Goal: Check status: Check status

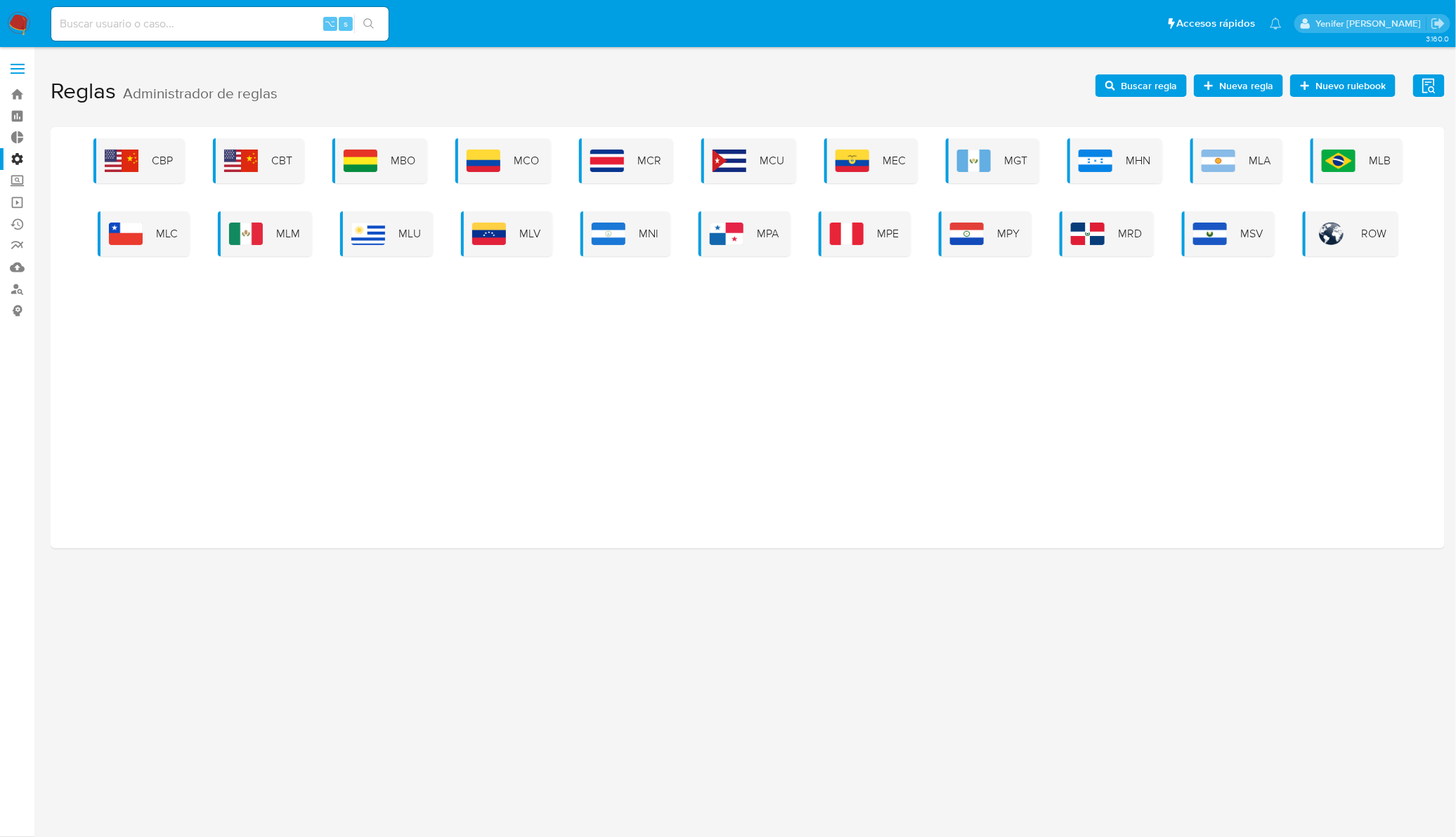
click at [276, 25] on input at bounding box center [220, 23] width 337 height 18
paste input "157057661"
type input "157057661"
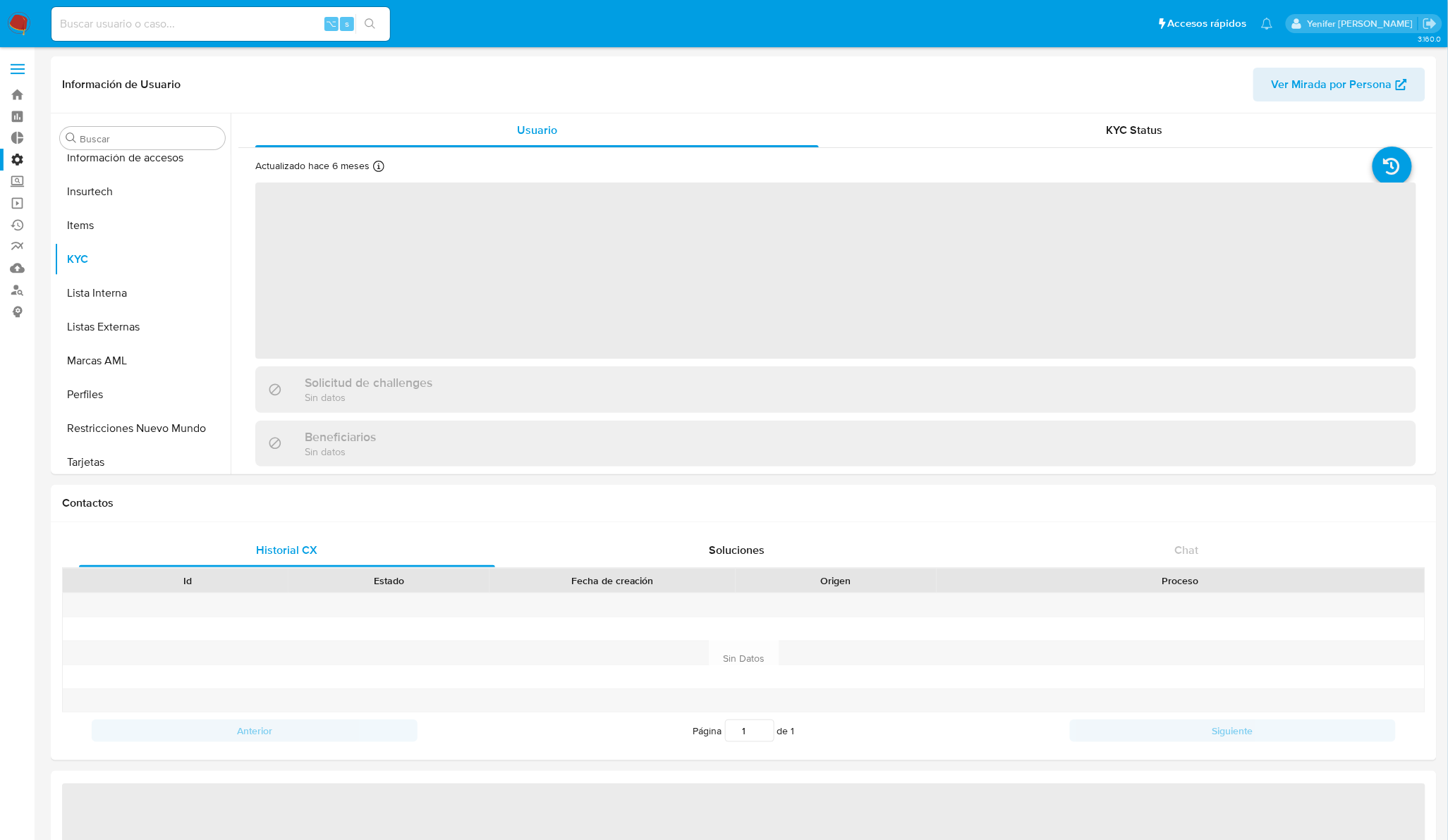
scroll to position [594, 0]
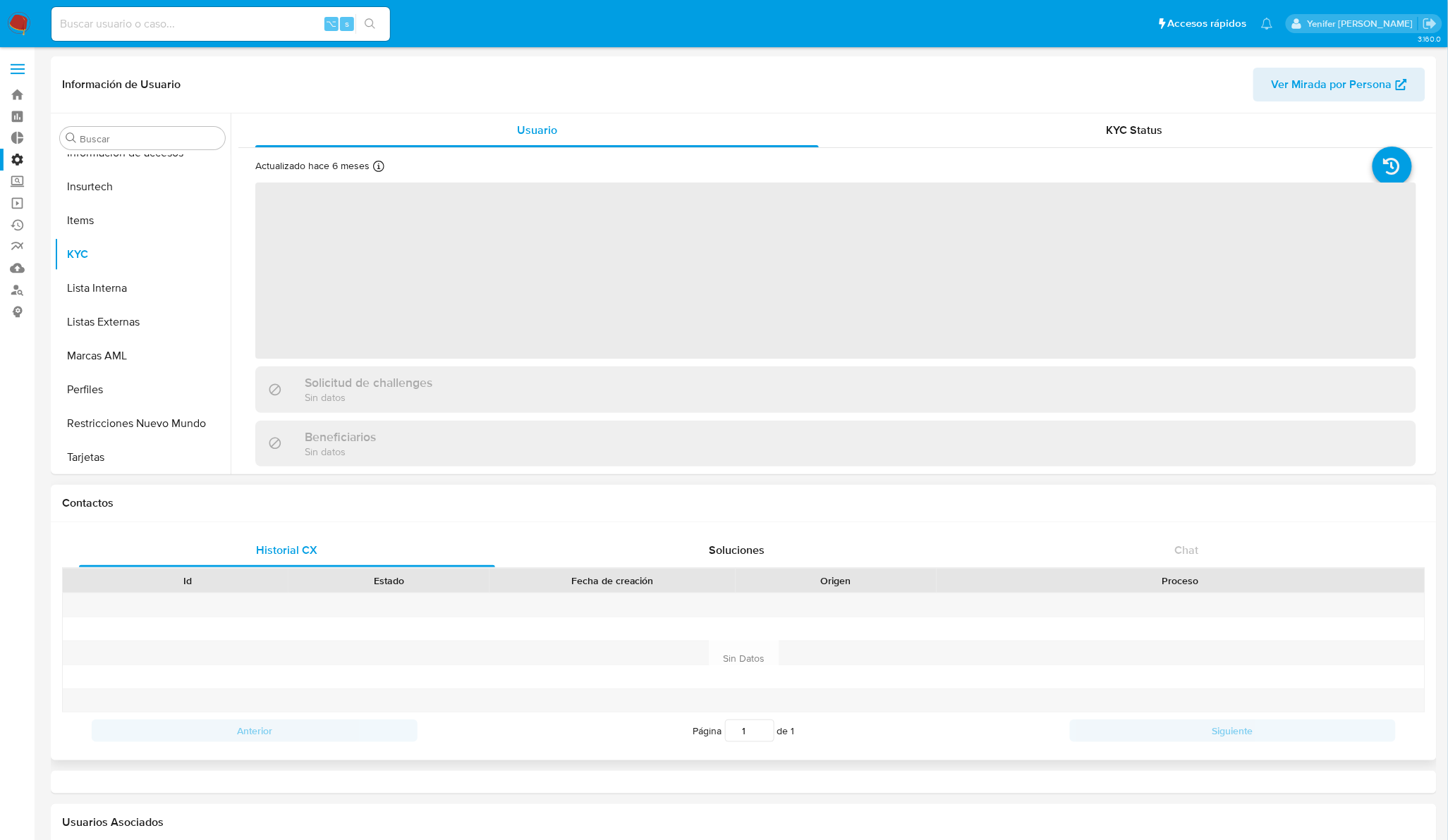
select select "10"
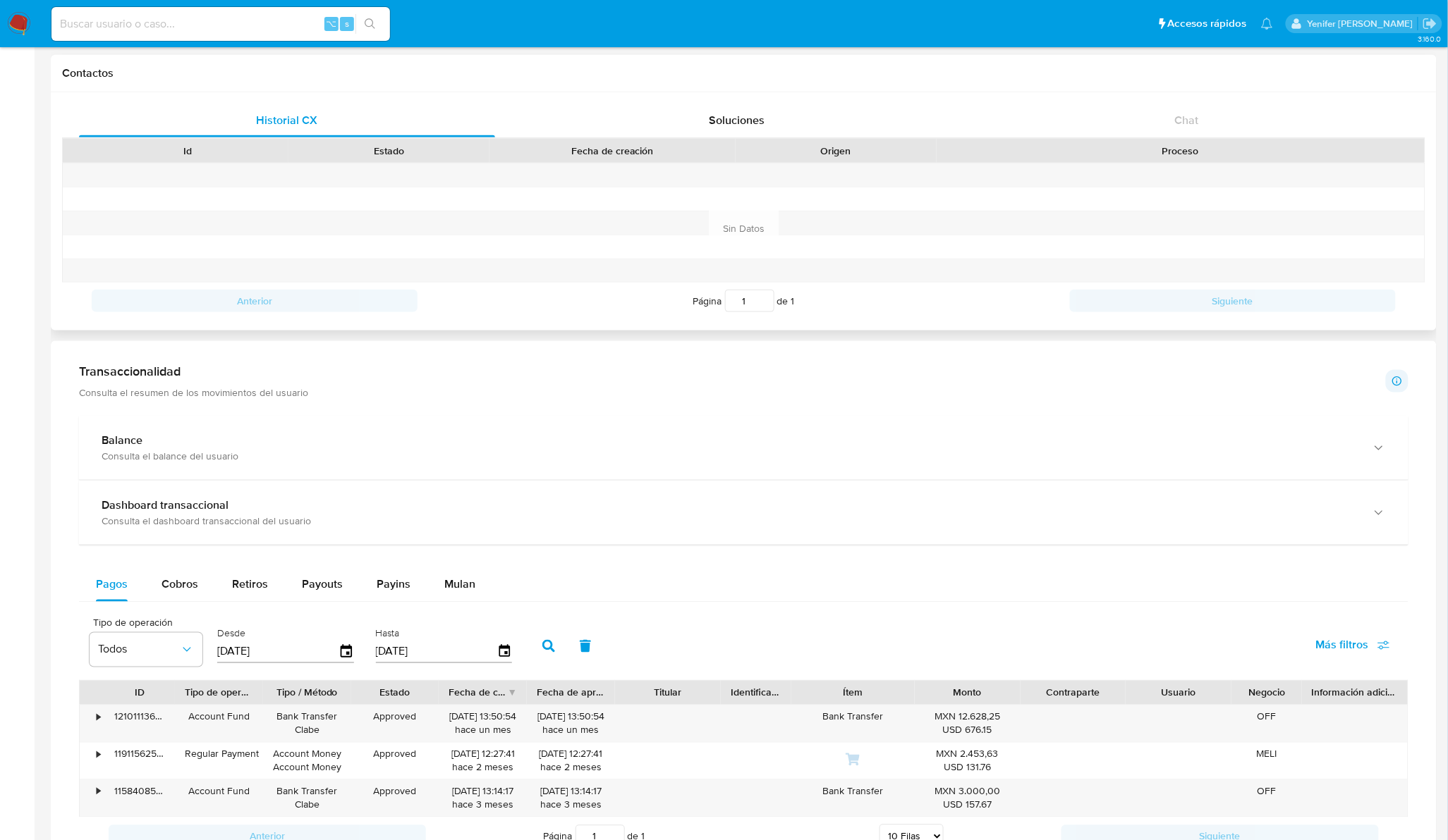
scroll to position [735, 0]
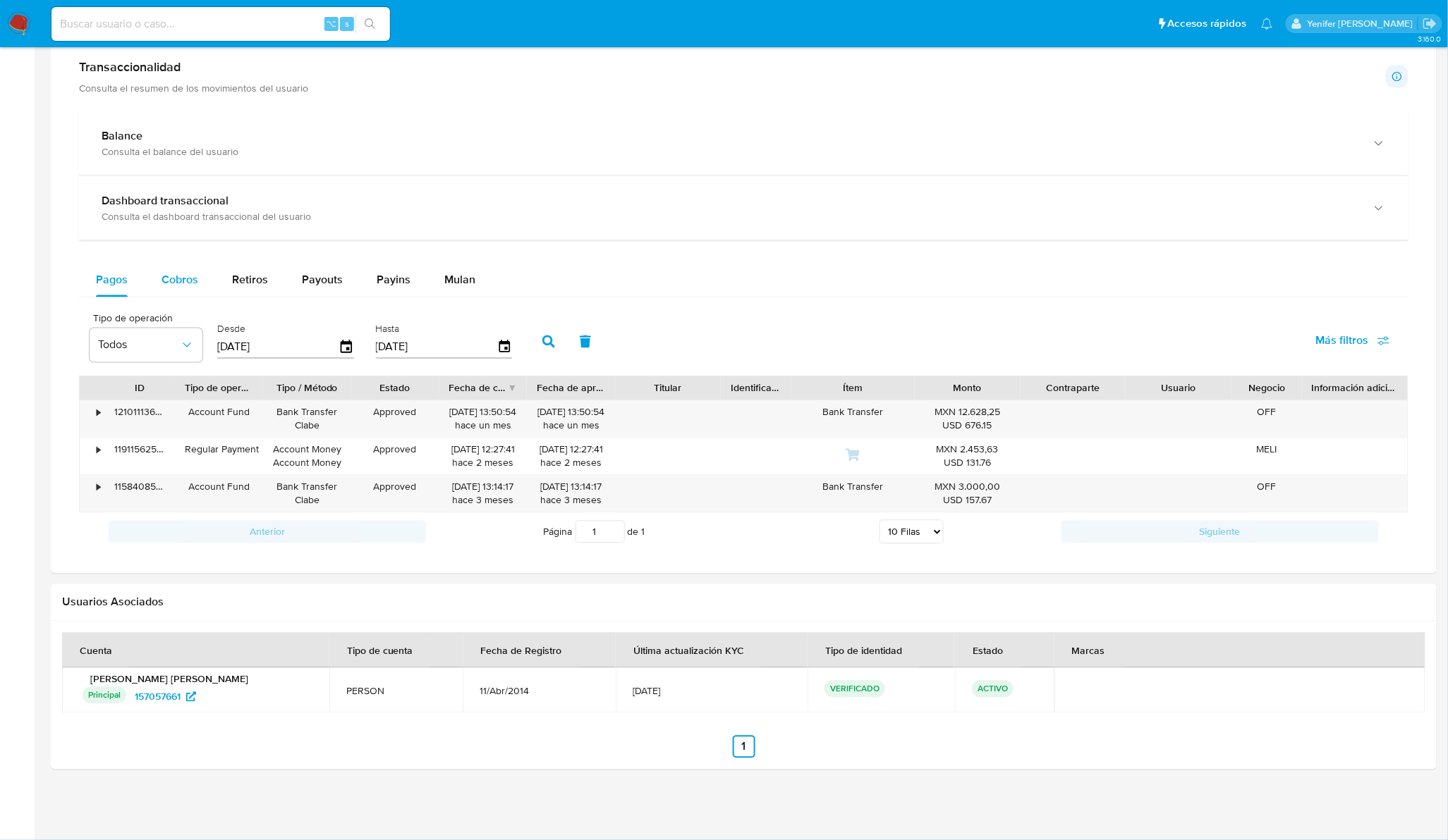
click at [189, 281] on span "Cobros" at bounding box center [180, 280] width 37 height 16
select select "10"
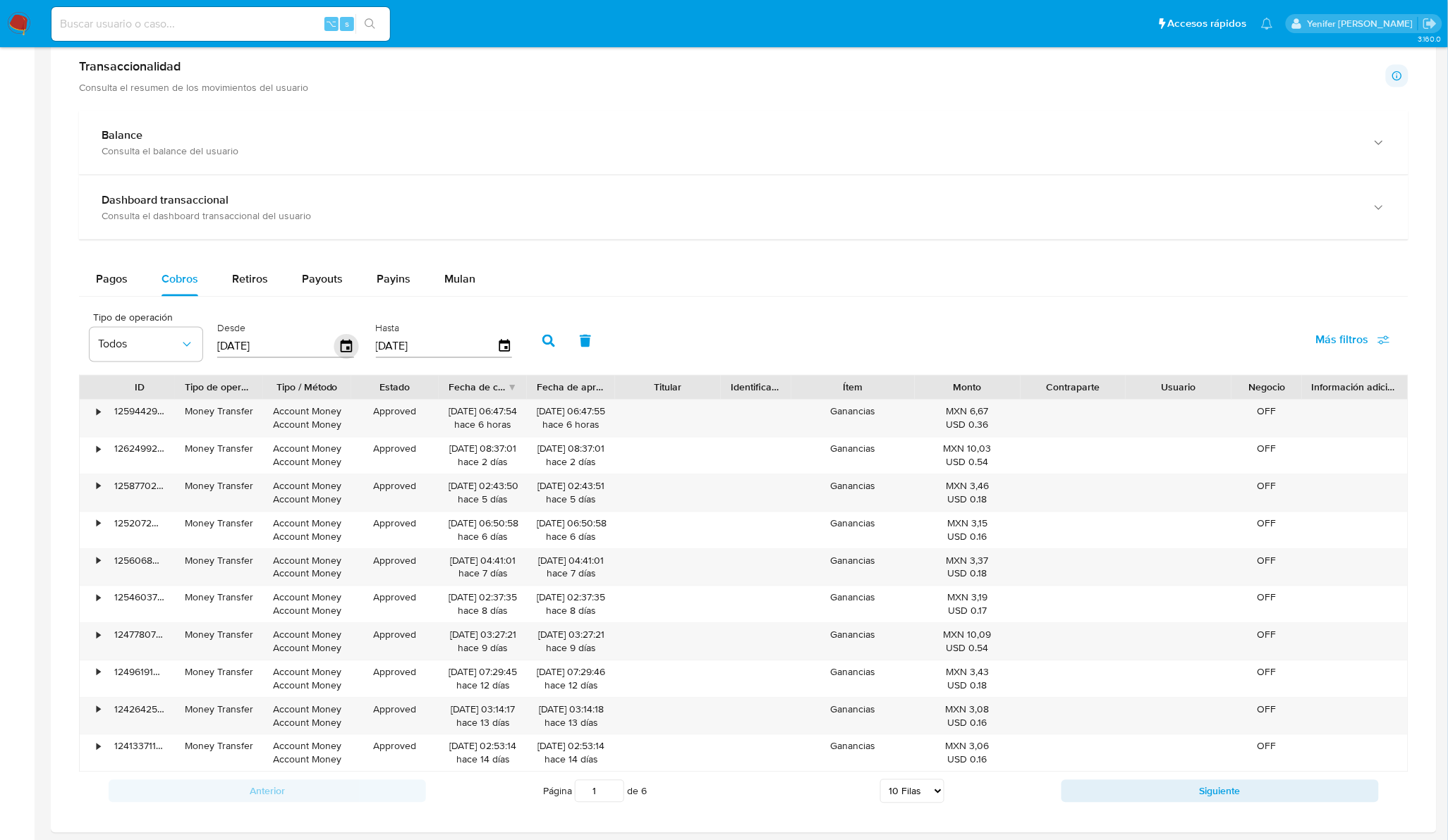
click at [342, 342] on icon "button" at bounding box center [346, 346] width 24 height 24
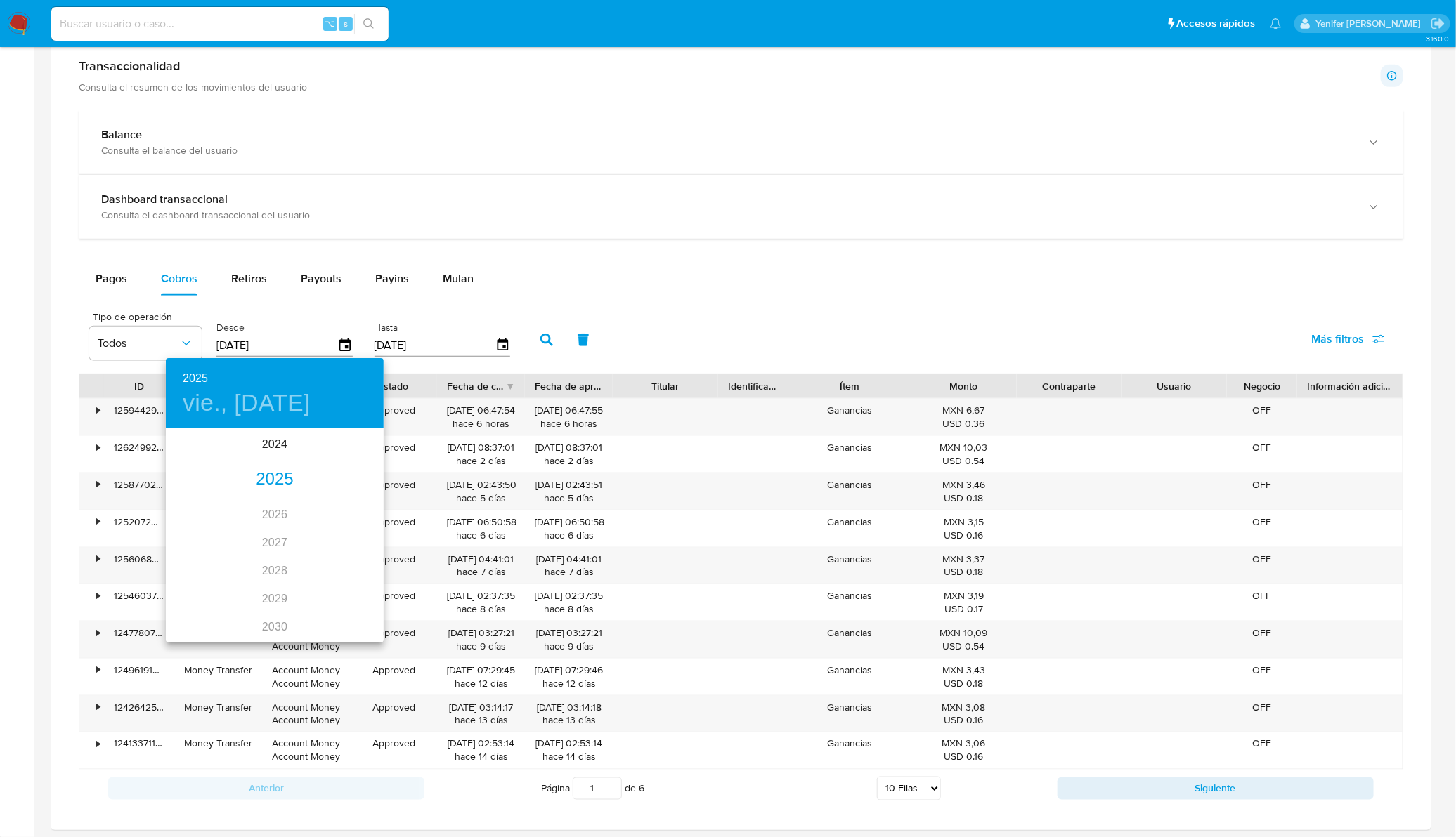
click at [269, 477] on div "2025" at bounding box center [274, 479] width 218 height 28
click at [342, 556] on div "sep." at bounding box center [348, 561] width 73 height 52
click at [188, 496] on p "1" at bounding box center [190, 503] width 5 height 14
type input "[DATE]"
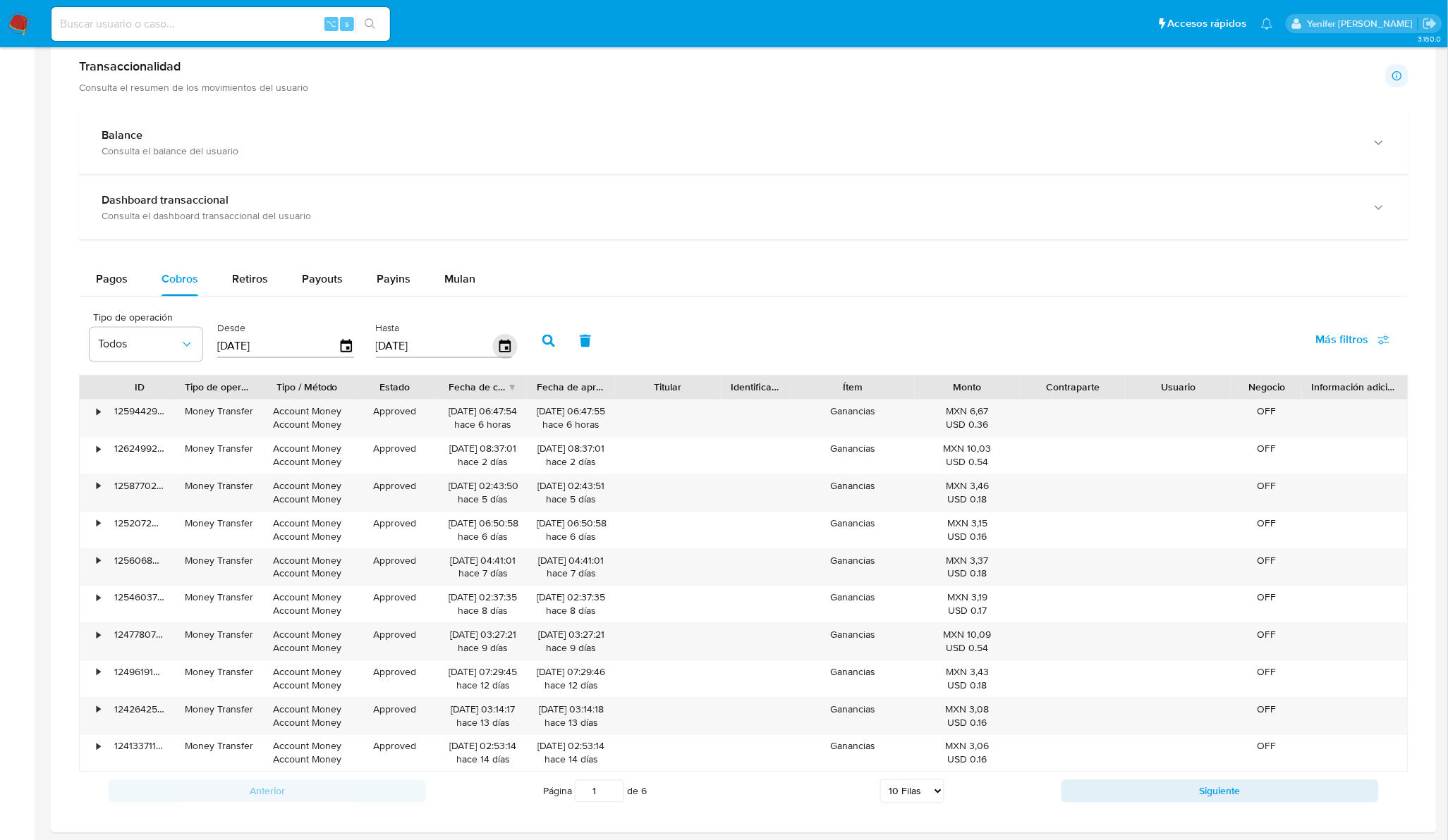
click at [495, 347] on icon "button" at bounding box center [504, 346] width 24 height 24
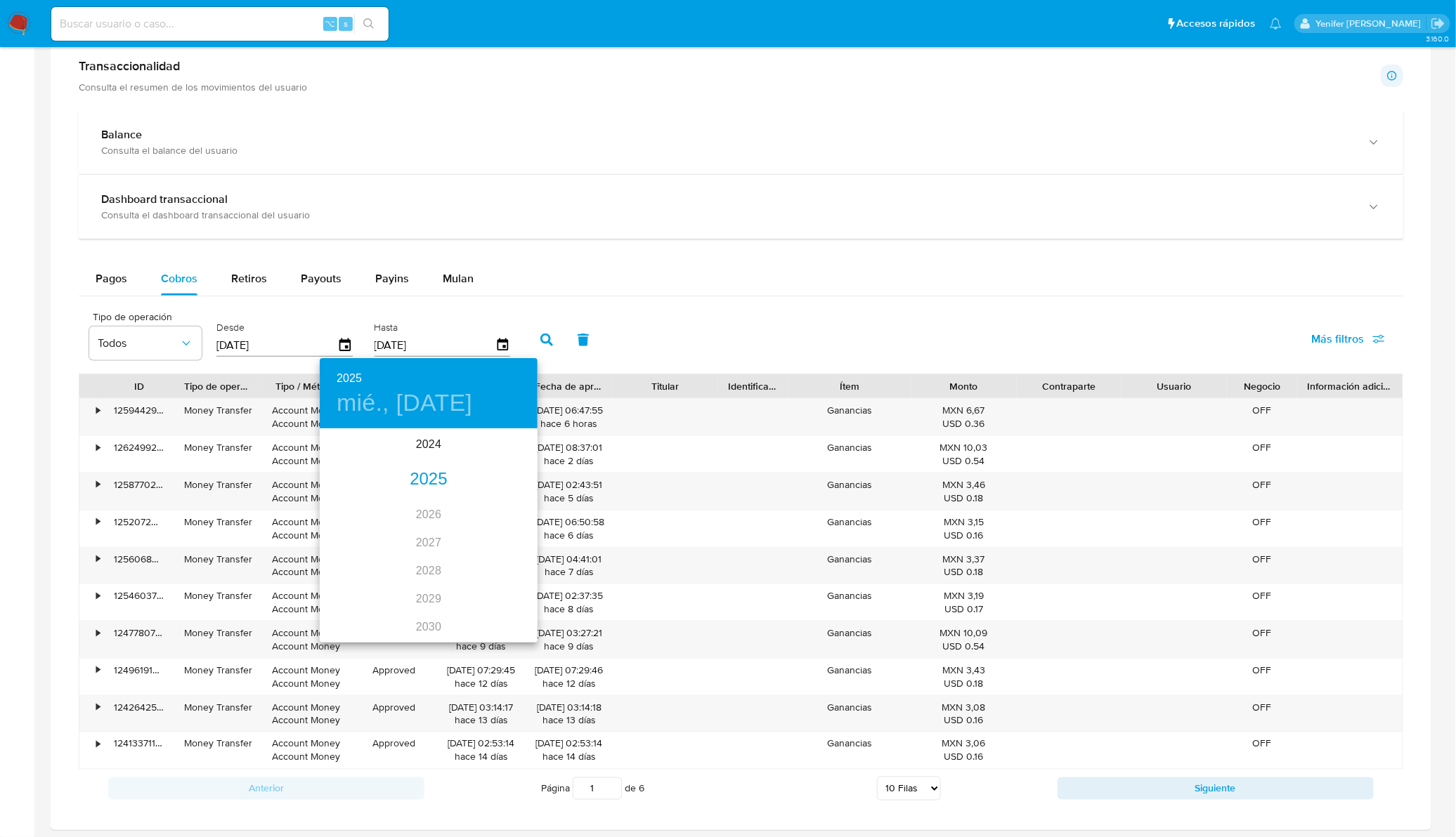
click at [427, 472] on div "2025" at bounding box center [428, 479] width 218 height 28
click at [507, 558] on div "sep." at bounding box center [501, 561] width 73 height 52
click at [334, 450] on icon "button" at bounding box center [337, 449] width 17 height 17
click at [521, 602] on span "31" at bounding box center [512, 604] width 25 height 14
type input "[DATE]"
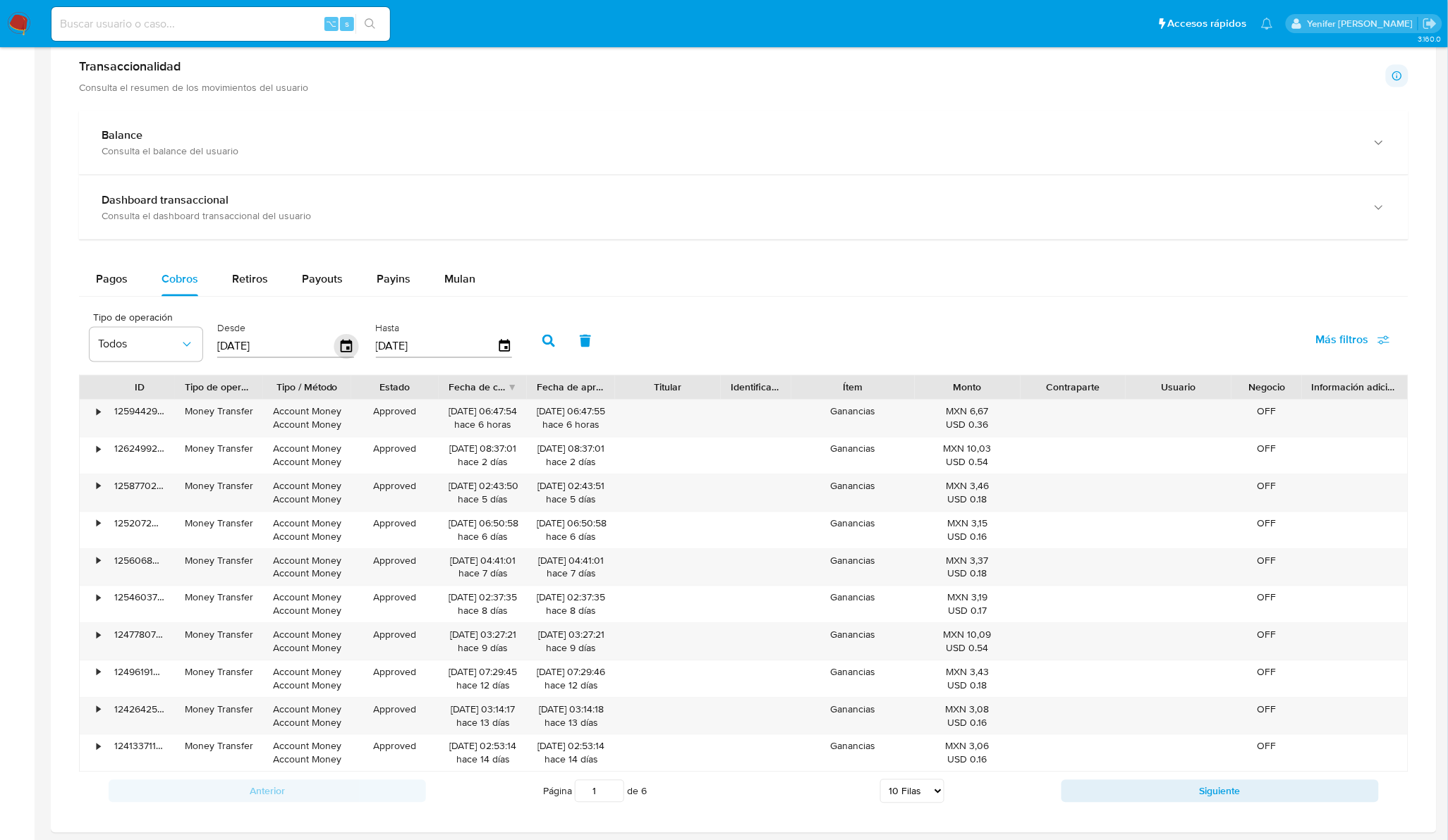
click at [343, 349] on icon "button" at bounding box center [346, 346] width 11 height 13
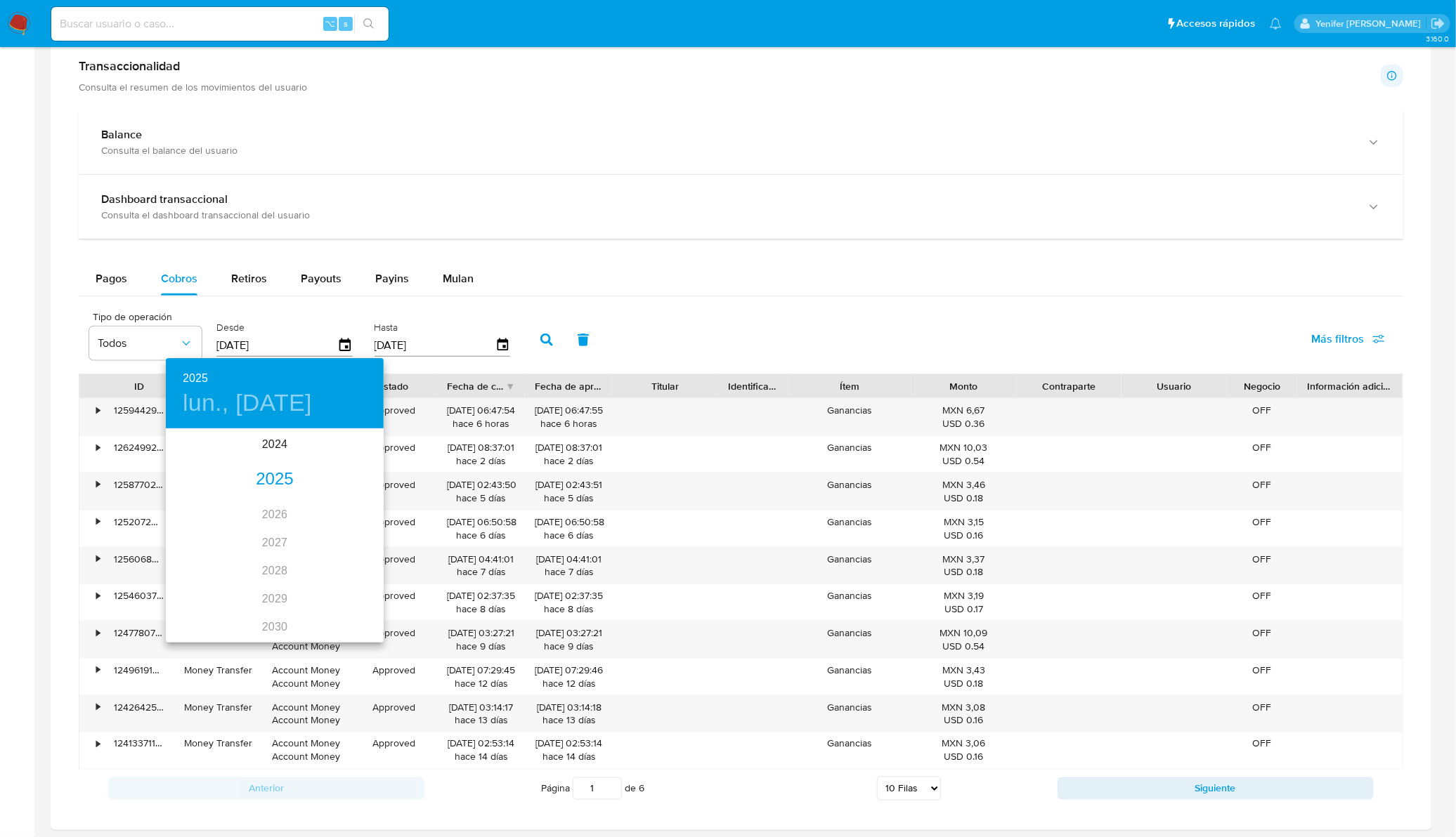
click at [270, 479] on div "2025" at bounding box center [274, 479] width 218 height 28
click at [283, 568] on div "ago." at bounding box center [274, 561] width 73 height 52
type input "[DATE]"
click at [306, 500] on span "1" at bounding box center [303, 503] width 25 height 14
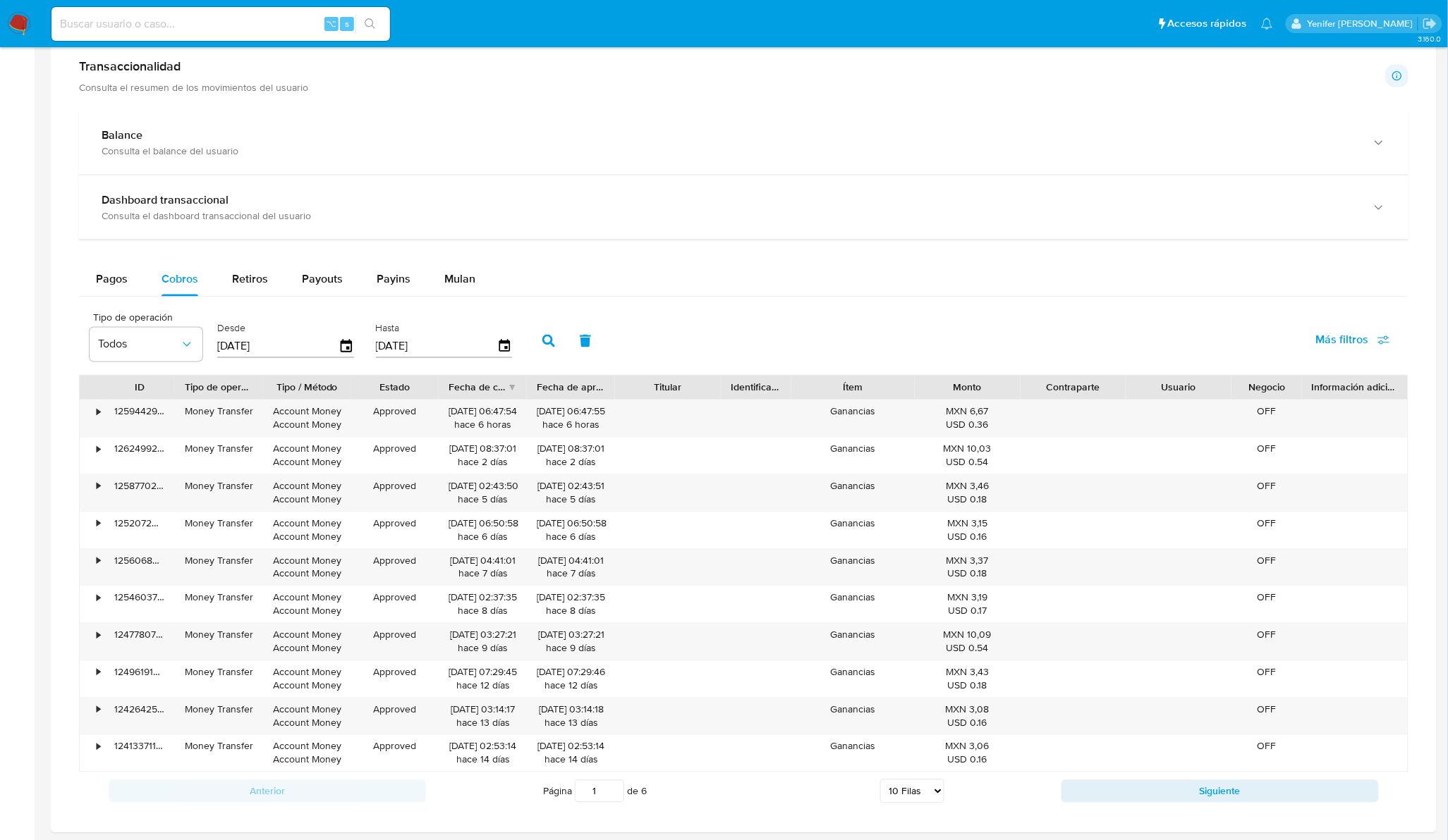
click at [544, 334] on button "button" at bounding box center [548, 341] width 37 height 34
click at [902, 794] on select "5 Filas 10 Filas 20 Filas 25 Filas 50 Filas 100 Filas" at bounding box center [913, 791] width 64 height 24
select select "20"
click at [880, 783] on select "5 Filas 10 Filas 20 Filas 25 Filas 50 Filas 100 Filas" at bounding box center [913, 791] width 64 height 24
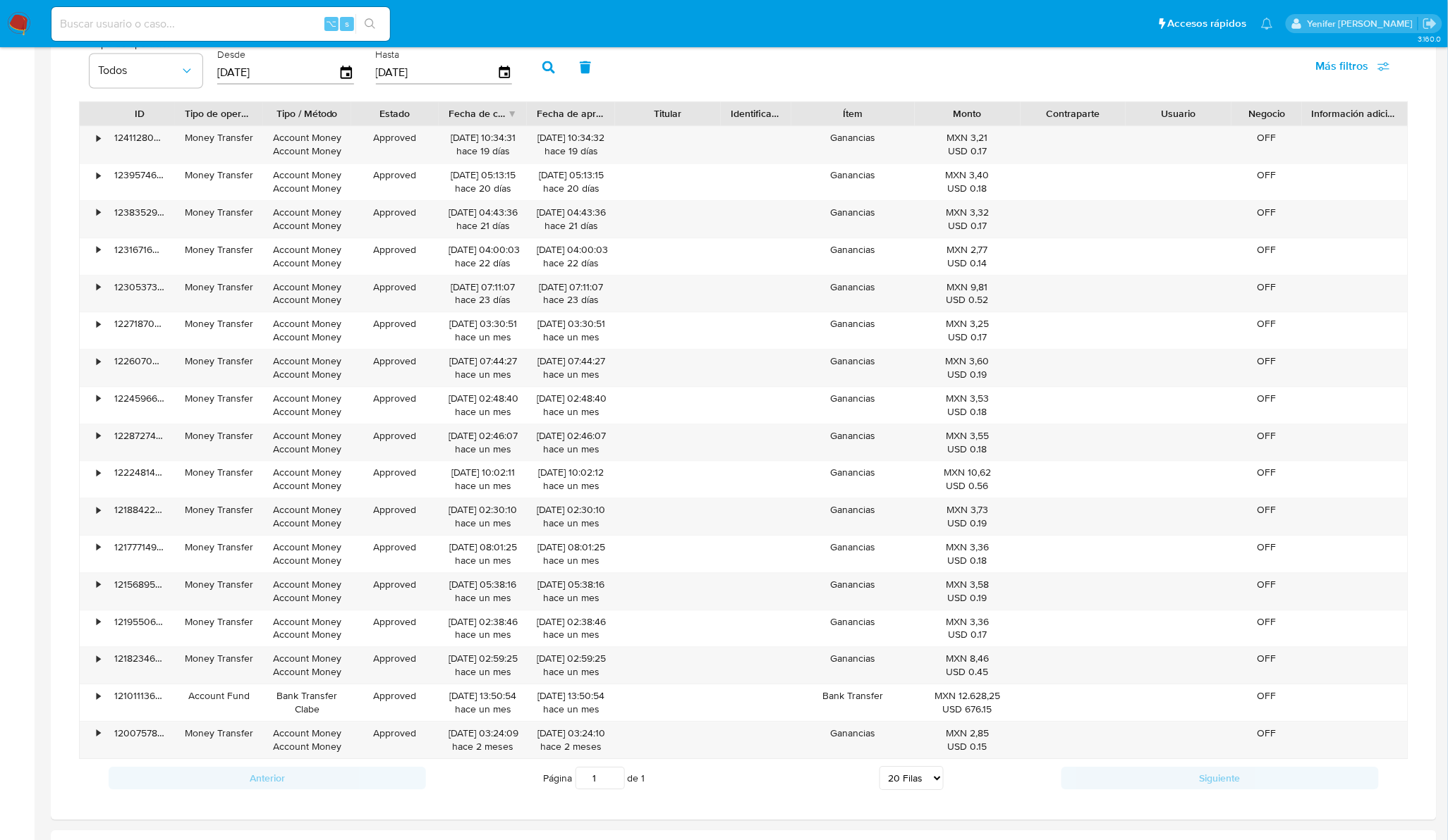
scroll to position [1019, 0]
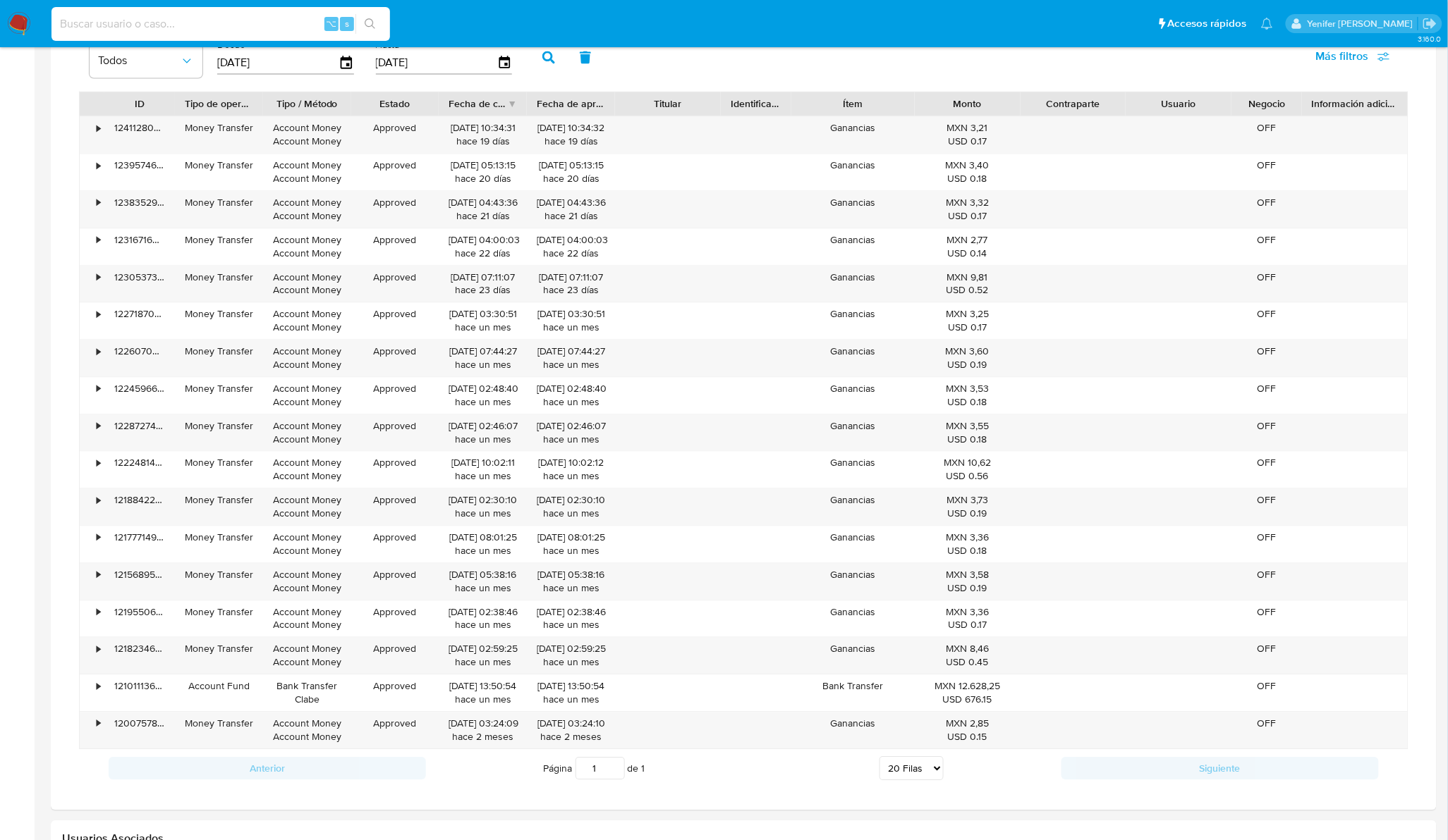
click at [234, 23] on input at bounding box center [221, 24] width 339 height 18
paste input "224903366"
type input "224903366"
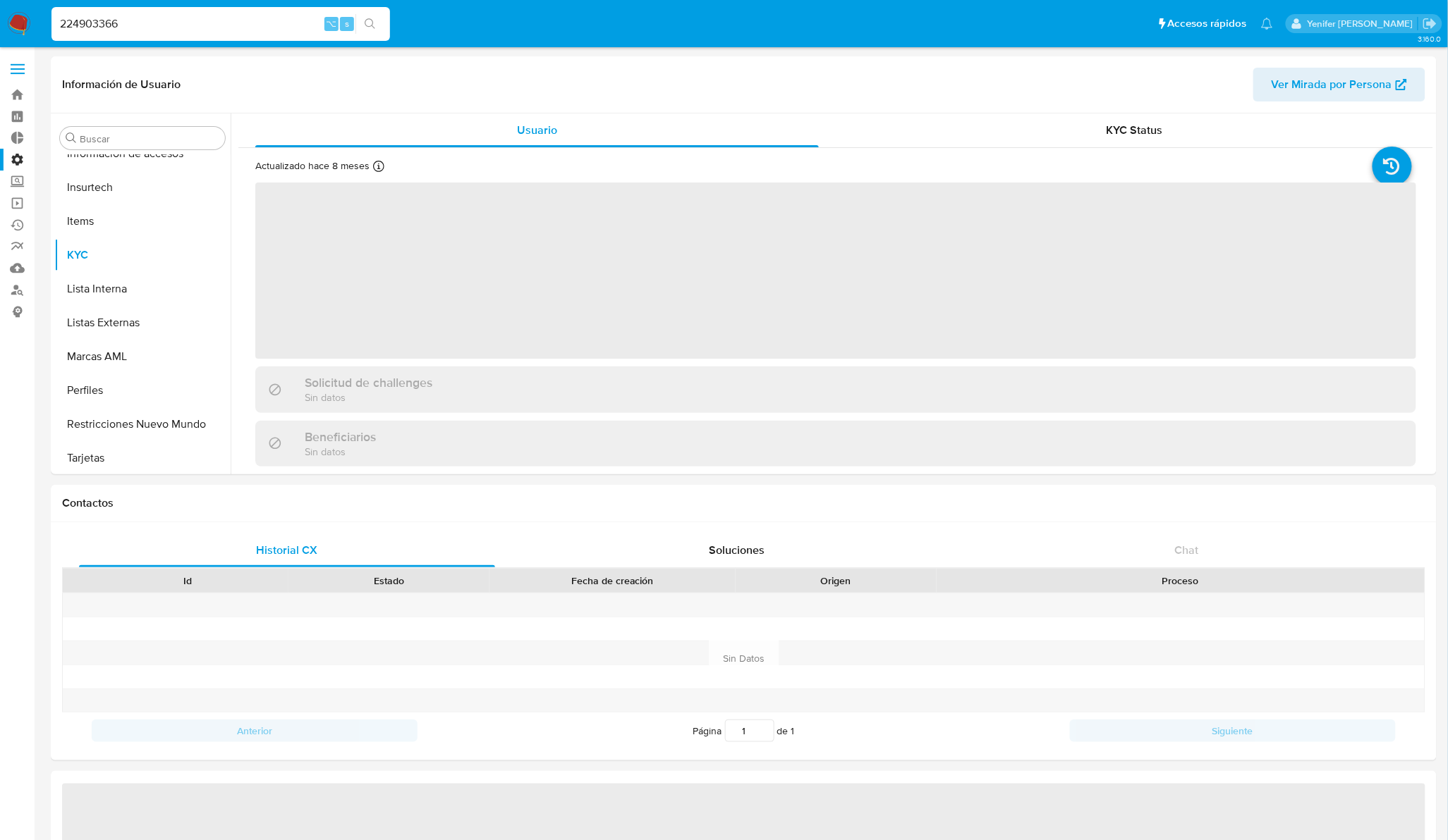
scroll to position [594, 0]
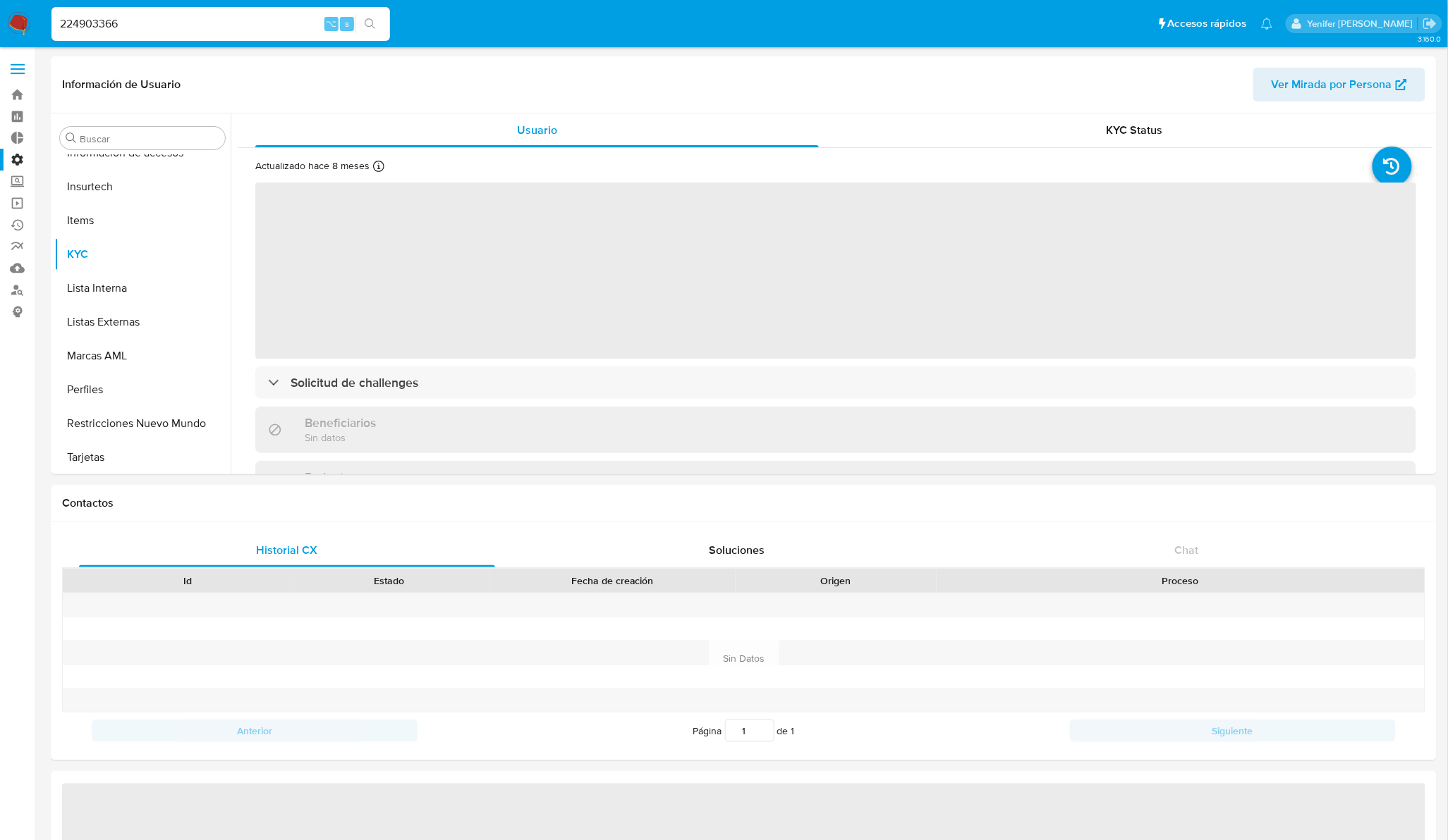
select select "10"
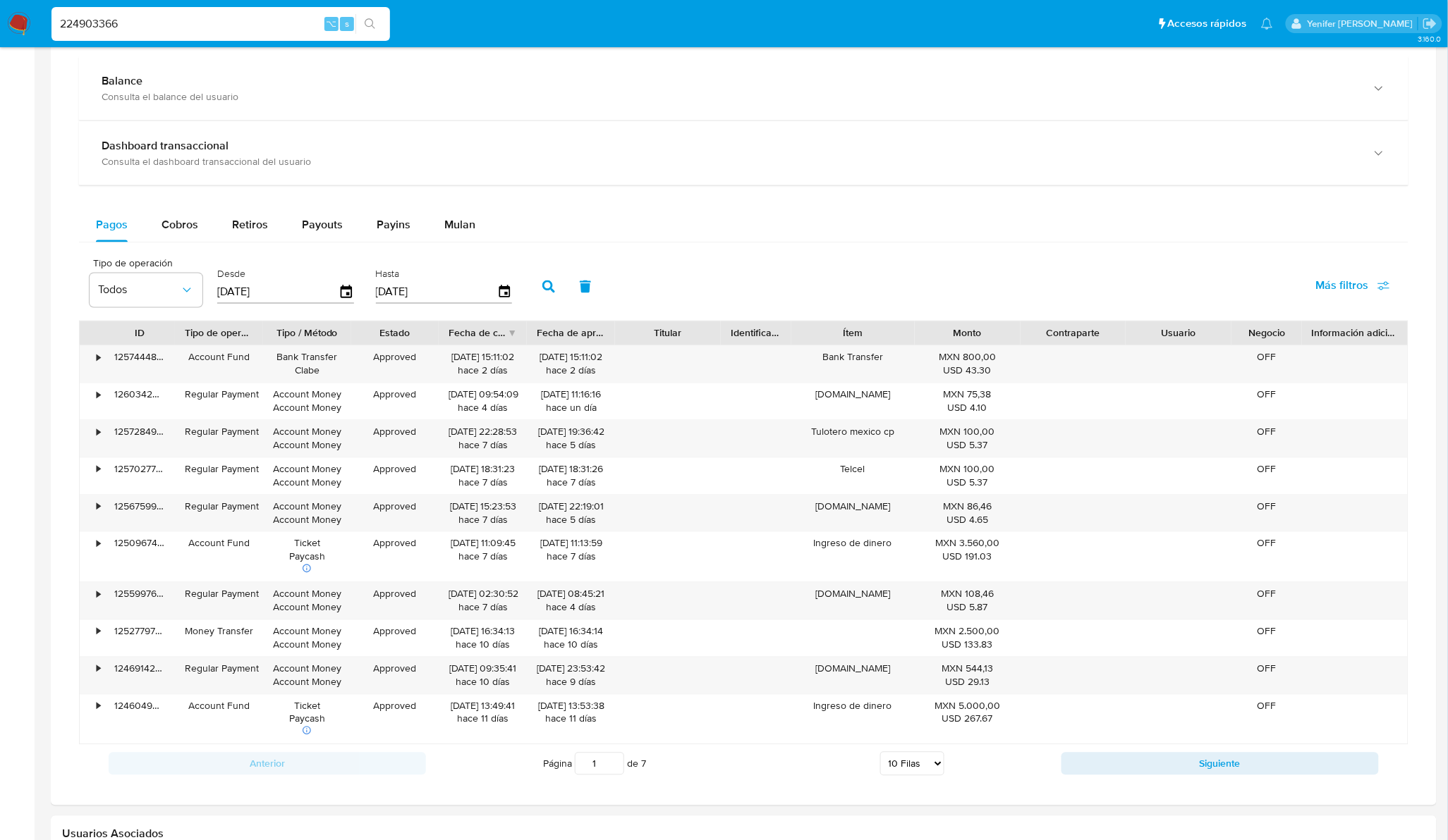
scroll to position [839, 0]
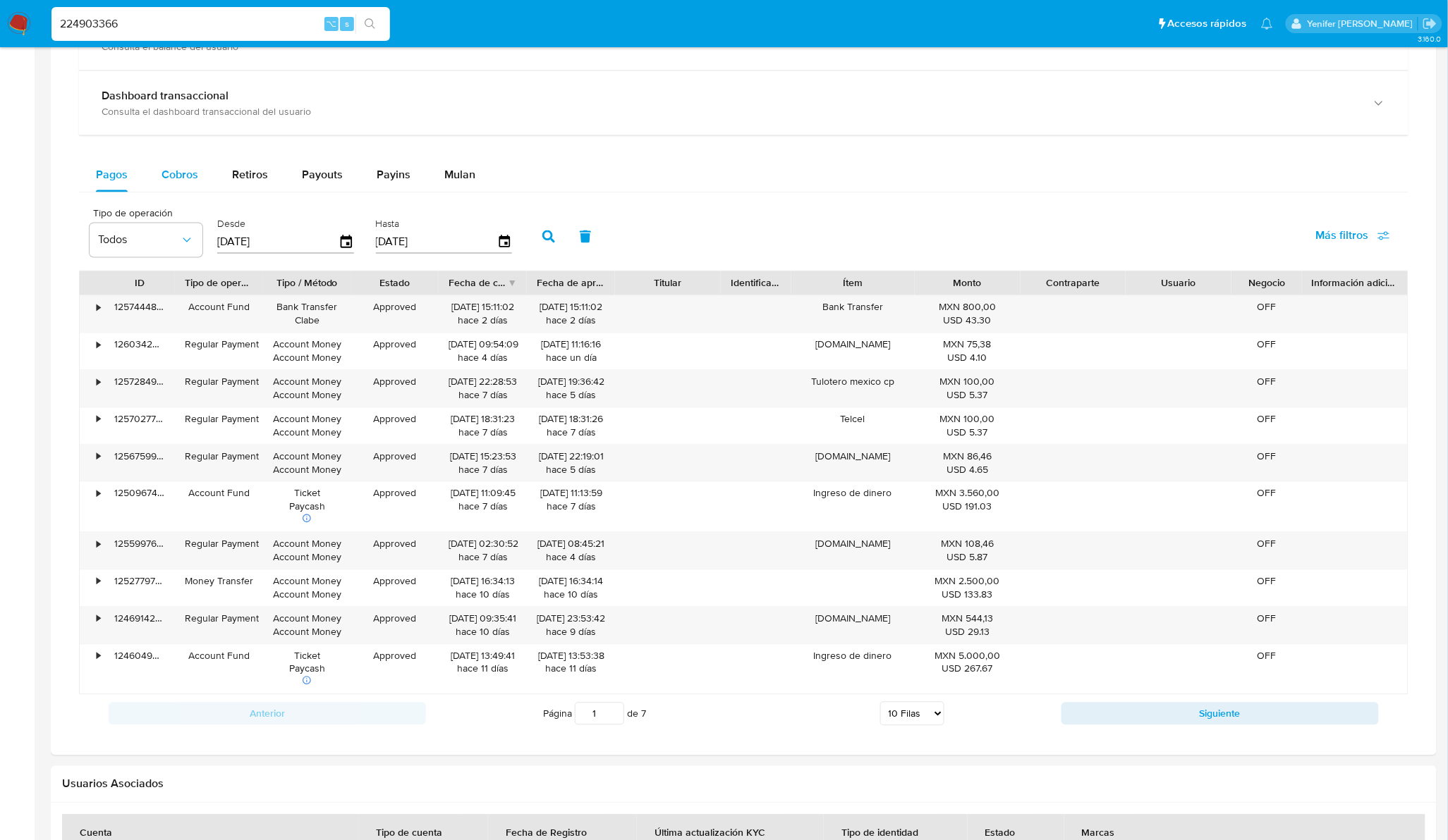
click at [183, 186] on div "Cobros" at bounding box center [180, 175] width 37 height 34
select select "10"
click at [340, 248] on icon "button" at bounding box center [346, 241] width 11 height 13
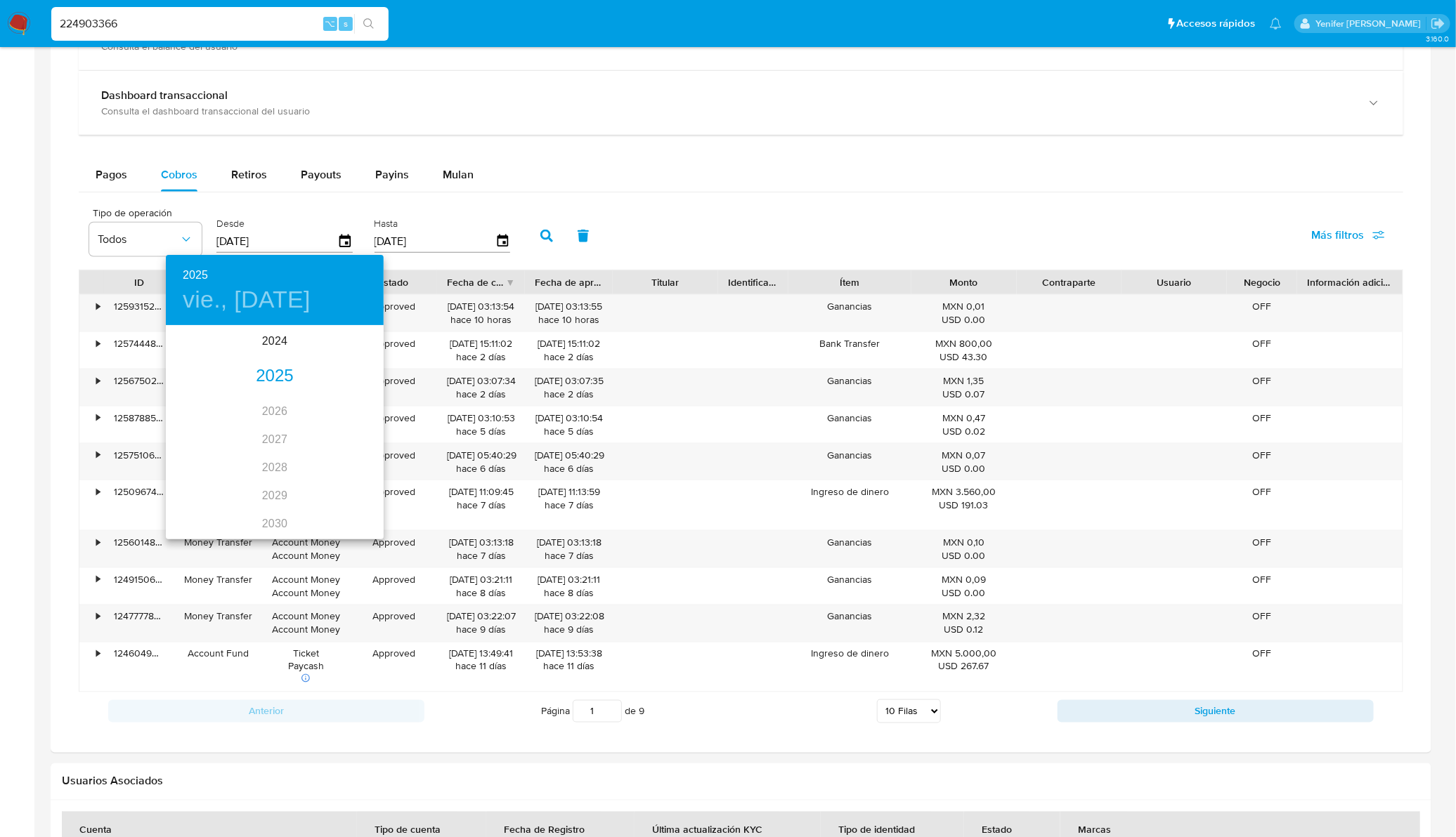
click at [277, 376] on div "2025" at bounding box center [274, 376] width 218 height 28
click at [274, 461] on div "ago." at bounding box center [274, 458] width 73 height 52
click at [307, 394] on span "1" at bounding box center [303, 400] width 25 height 14
type input "[DATE]"
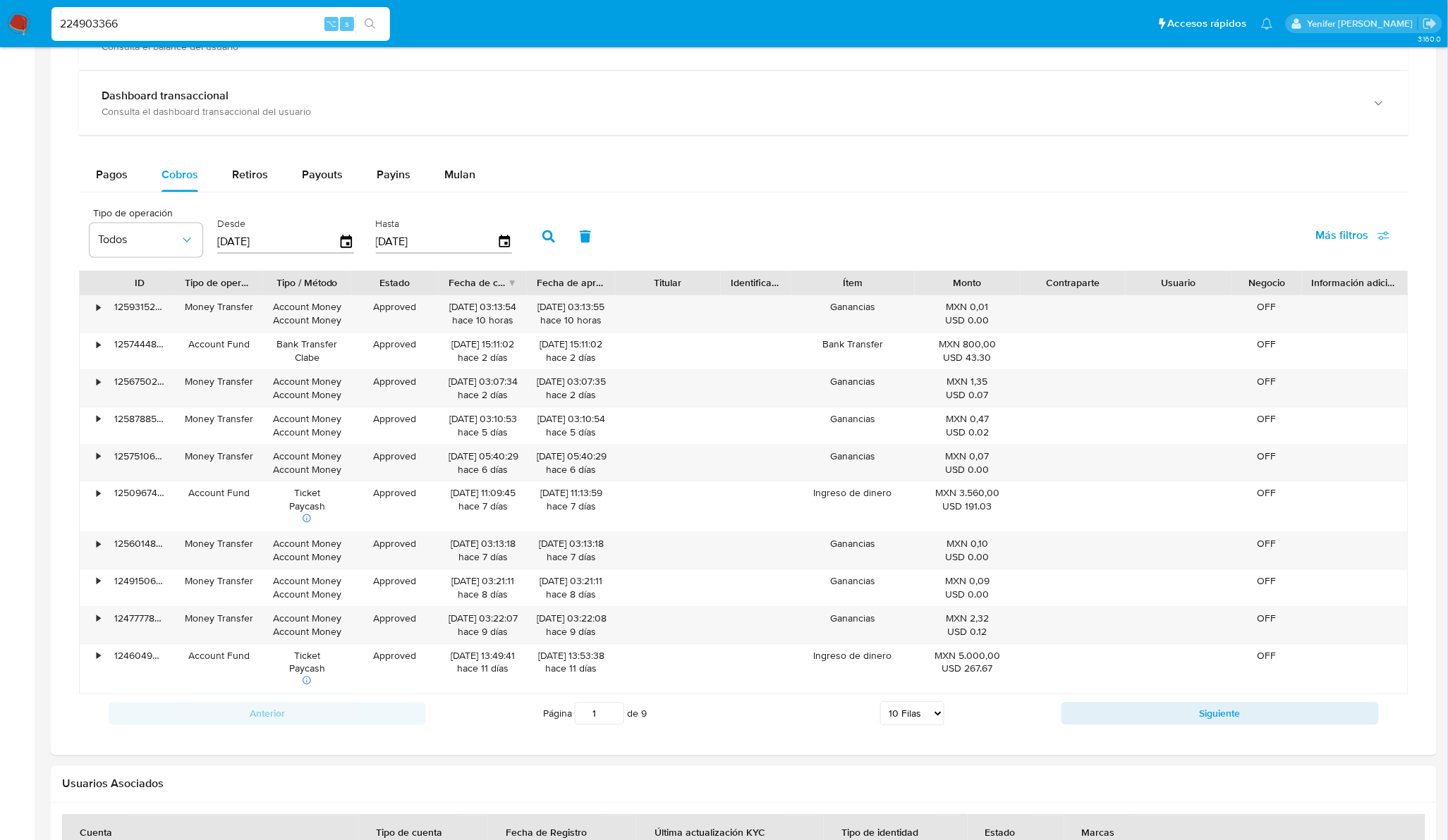
click at [499, 254] on div "[DATE]" at bounding box center [444, 242] width 137 height 23
click at [499, 243] on icon "button" at bounding box center [504, 242] width 24 height 24
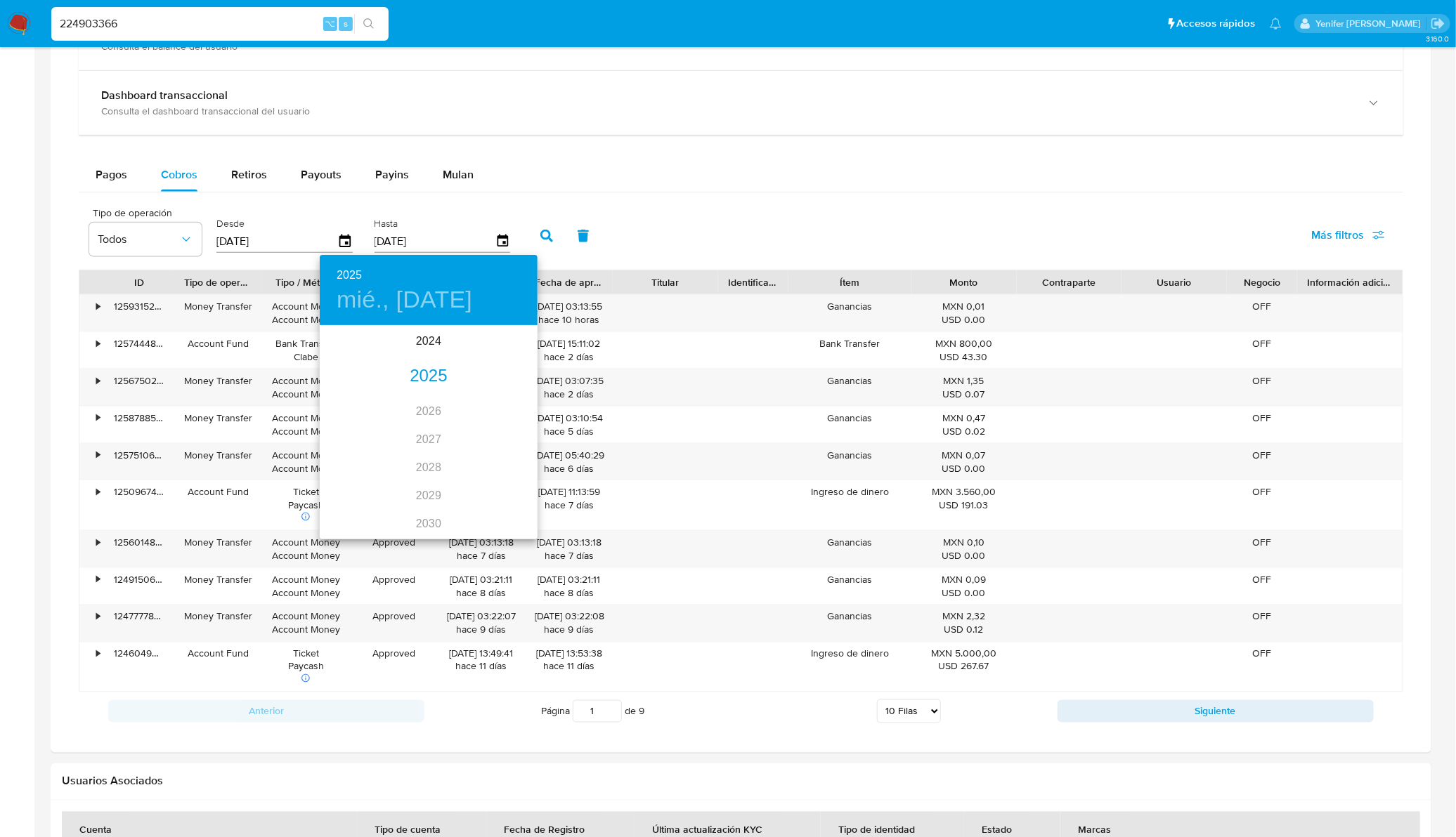
click at [423, 367] on div "2025" at bounding box center [428, 376] width 218 height 28
click at [427, 458] on div "ago." at bounding box center [428, 458] width 73 height 52
click at [512, 500] on p "31" at bounding box center [512, 500] width 11 height 14
type input "[DATE]"
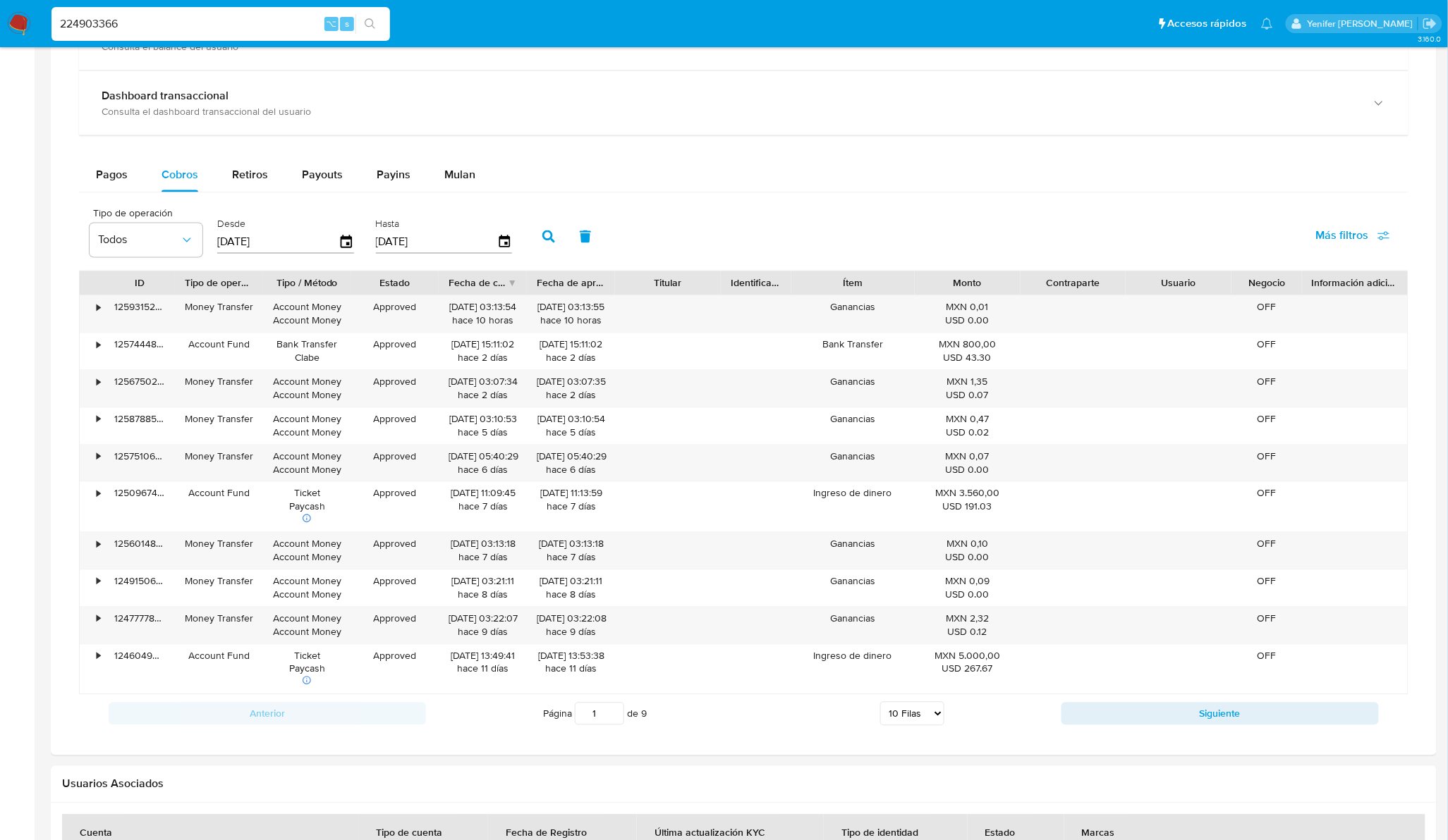
click at [543, 236] on icon "button" at bounding box center [549, 237] width 13 height 13
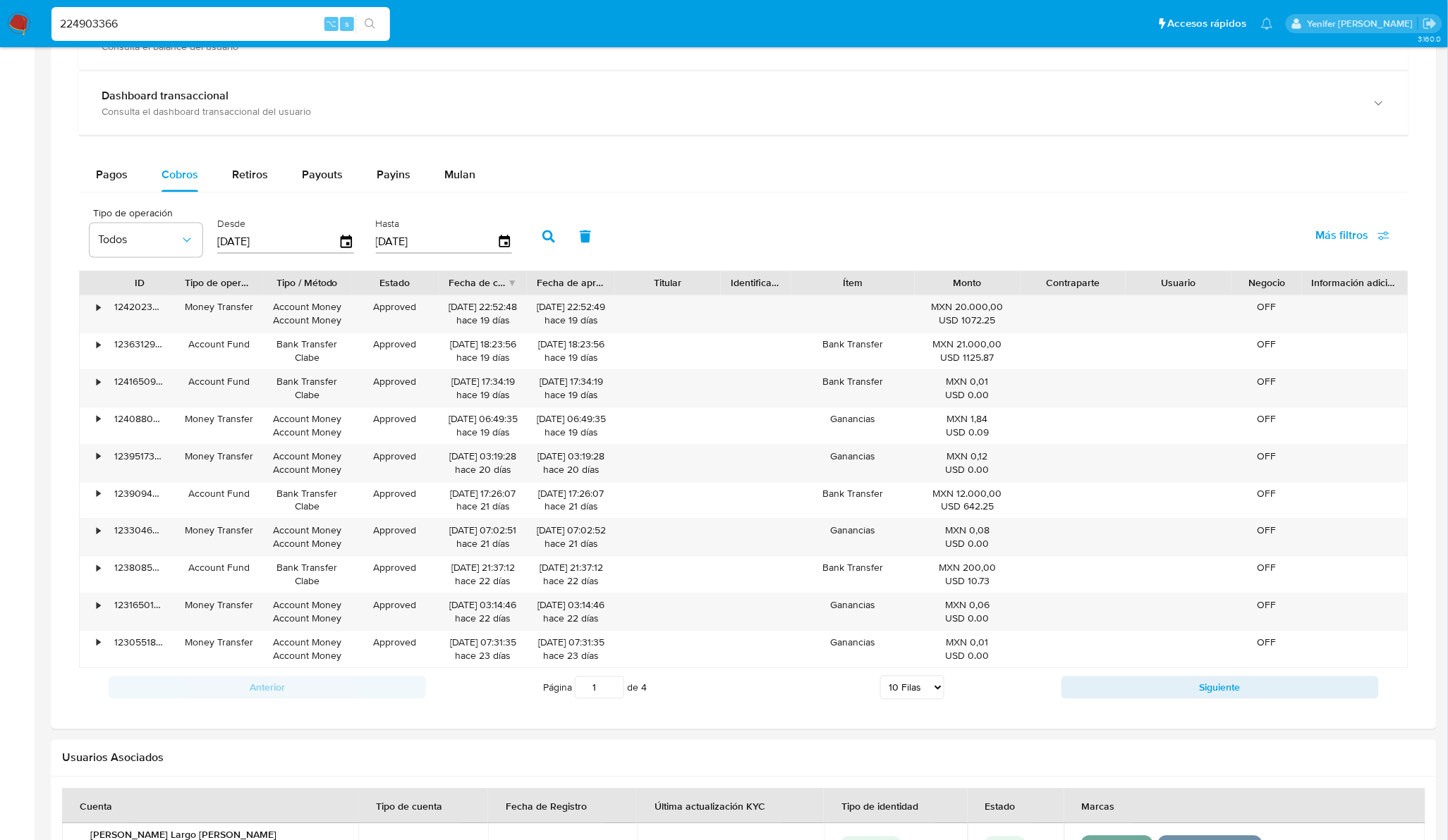
click at [926, 690] on select "5 Filas 10 Filas 20 Filas 25 Filas 50 Filas 100 Filas" at bounding box center [913, 688] width 64 height 24
click at [880, 679] on select "5 Filas 10 Filas 20 Filas 25 Filas 50 Filas 100 Filas" at bounding box center [913, 688] width 64 height 24
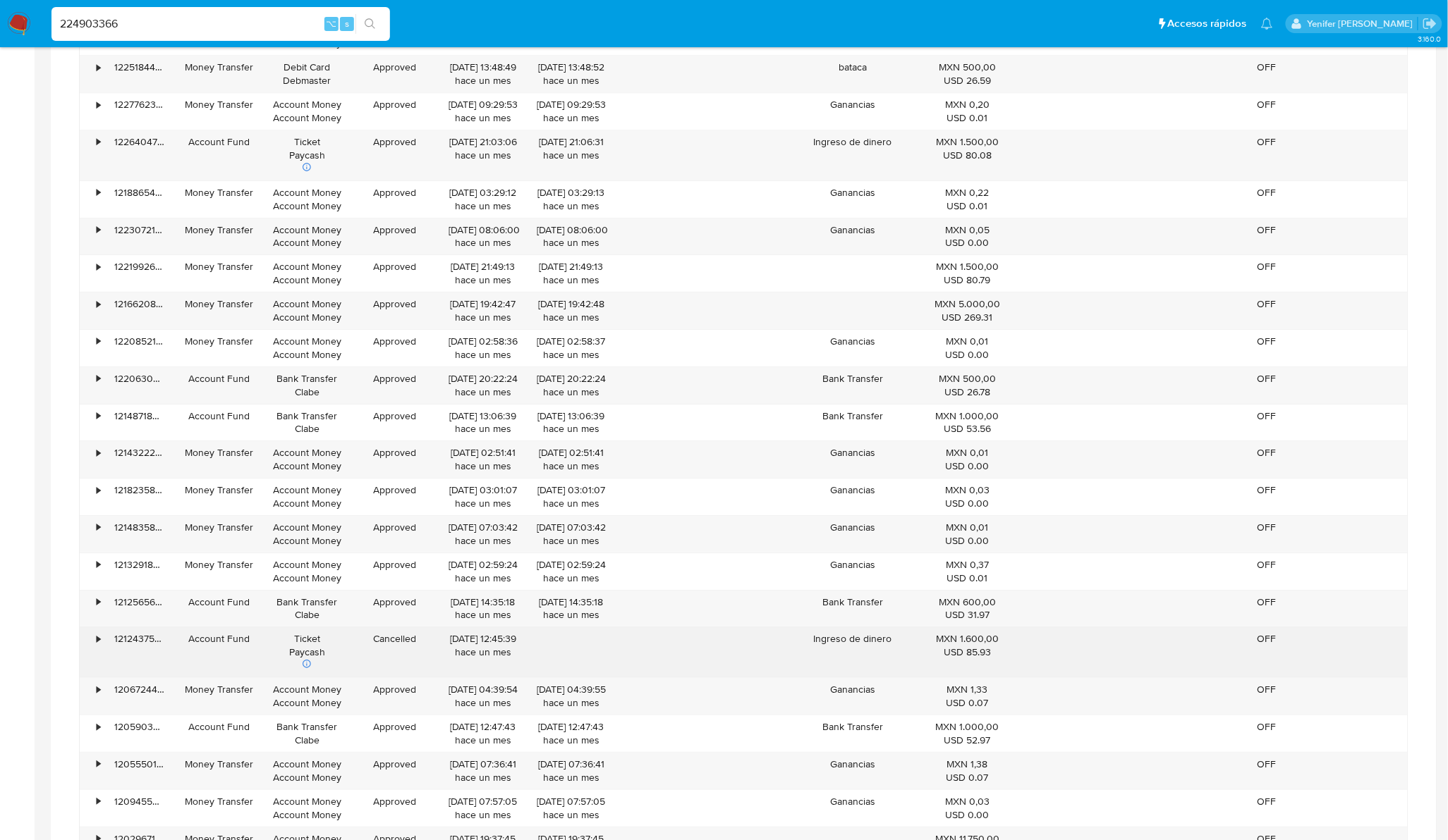
scroll to position [1922, 0]
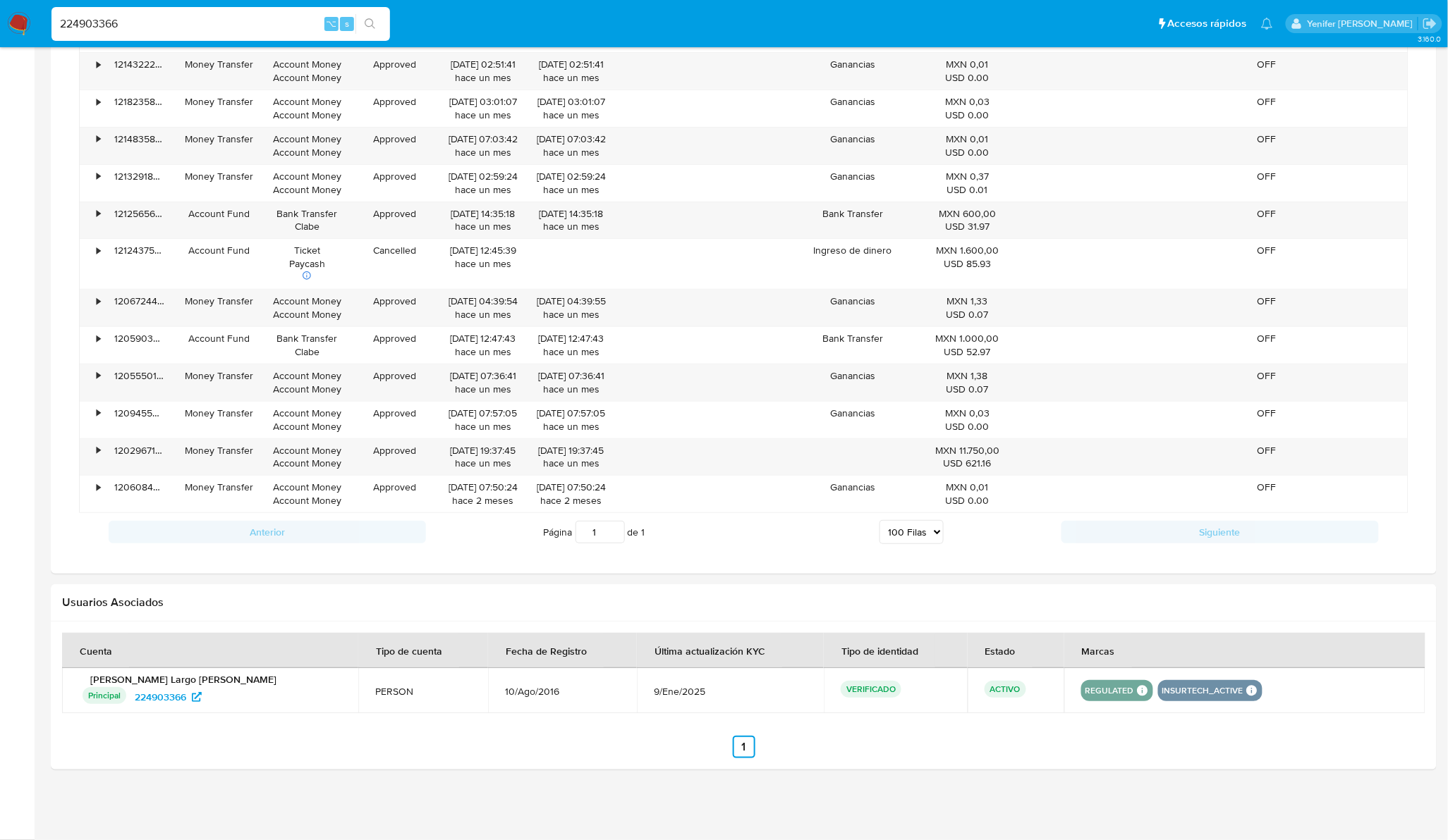
click at [921, 539] on select "5 Filas 10 Filas 20 Filas 25 Filas 50 Filas 100 Filas" at bounding box center [912, 532] width 64 height 24
select select "20"
click at [880, 522] on select "5 Filas 10 Filas 20 Filas 25 Filas 50 Filas 100 Filas" at bounding box center [912, 532] width 64 height 24
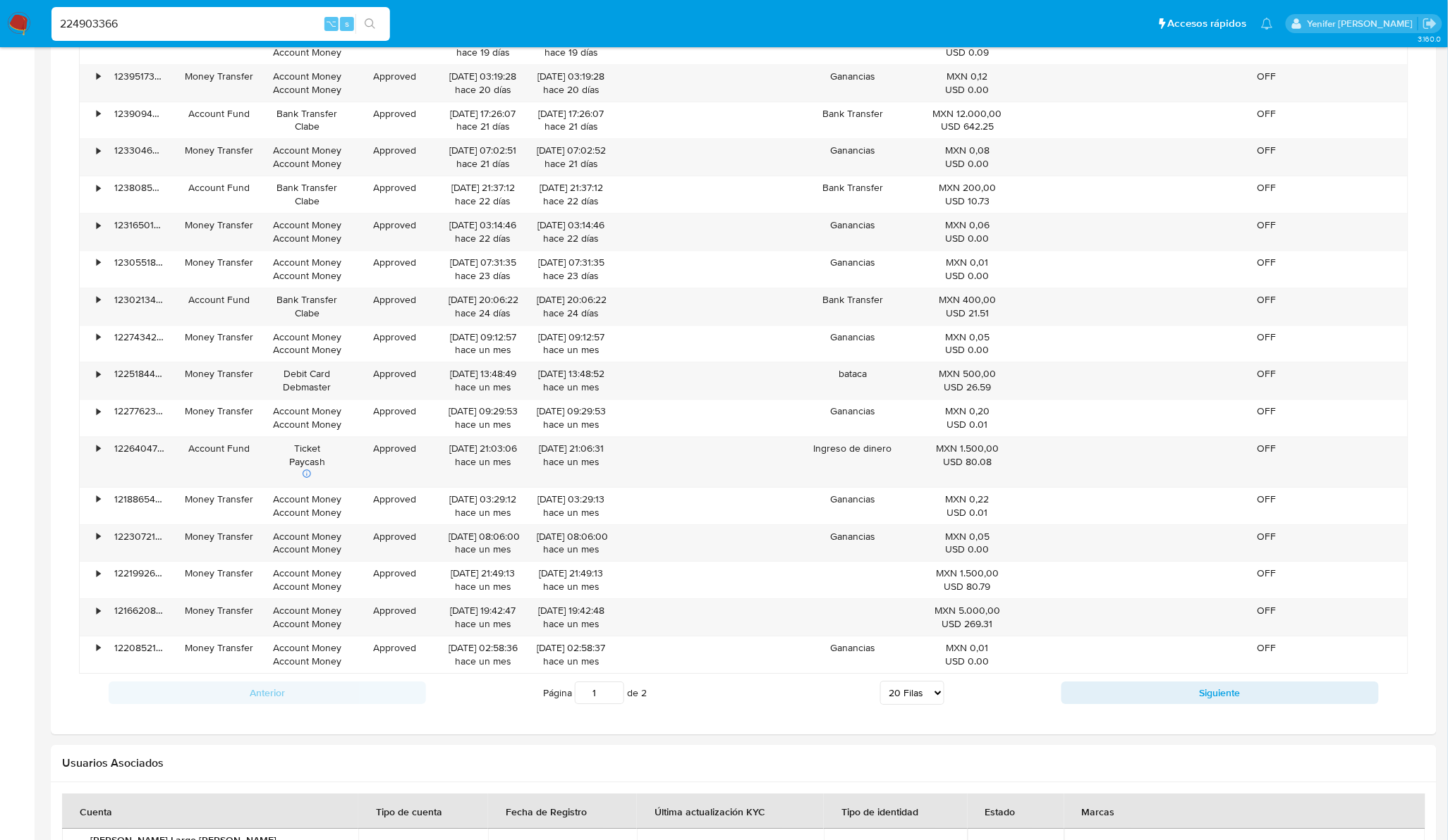
scroll to position [1129, 0]
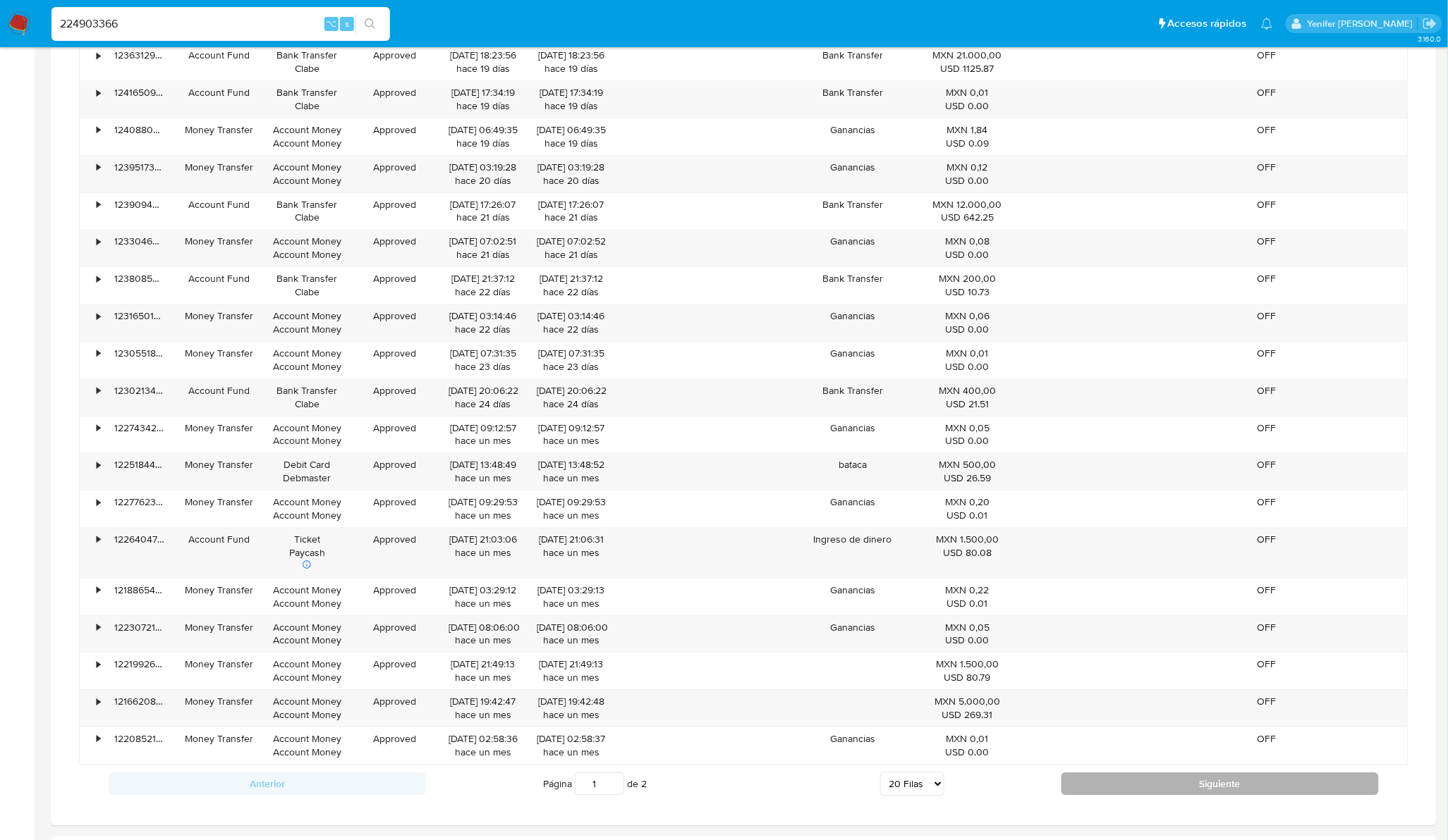
click at [1214, 781] on button "Siguiente" at bounding box center [1220, 784] width 318 height 23
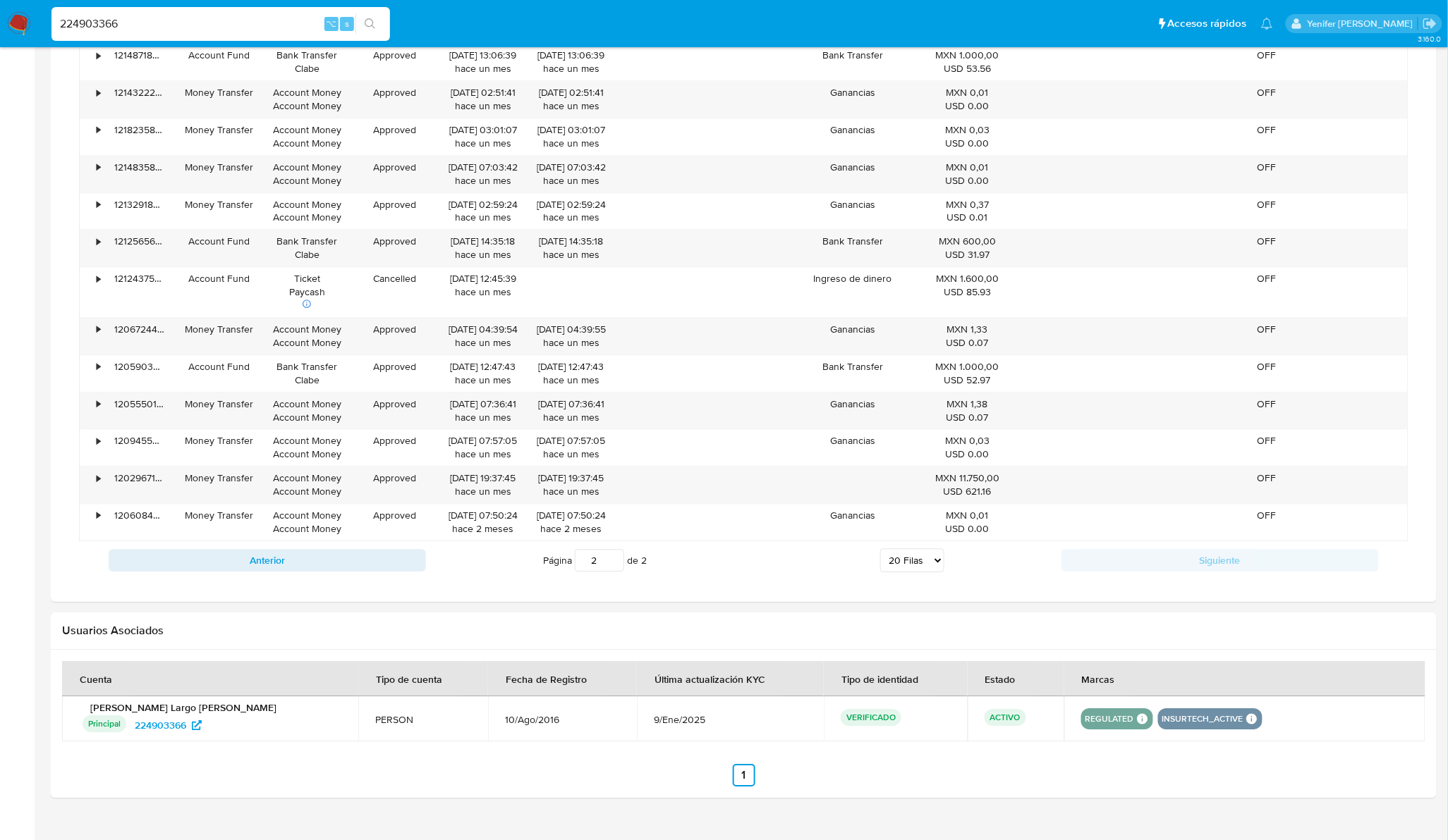
scroll to position [1045, 0]
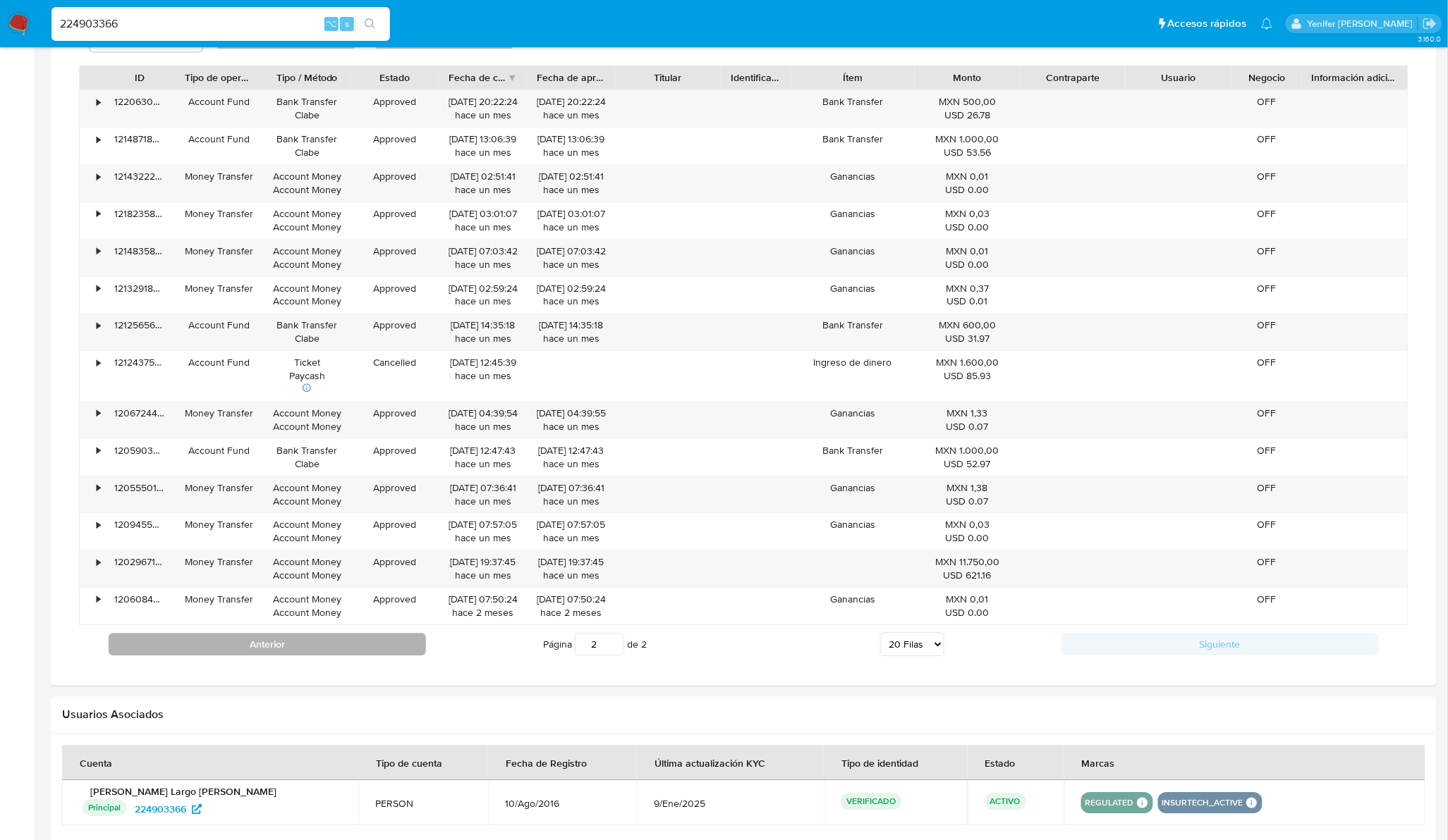
click at [327, 645] on button "Anterior" at bounding box center [267, 644] width 318 height 23
type input "1"
